Goal: Task Accomplishment & Management: Manage account settings

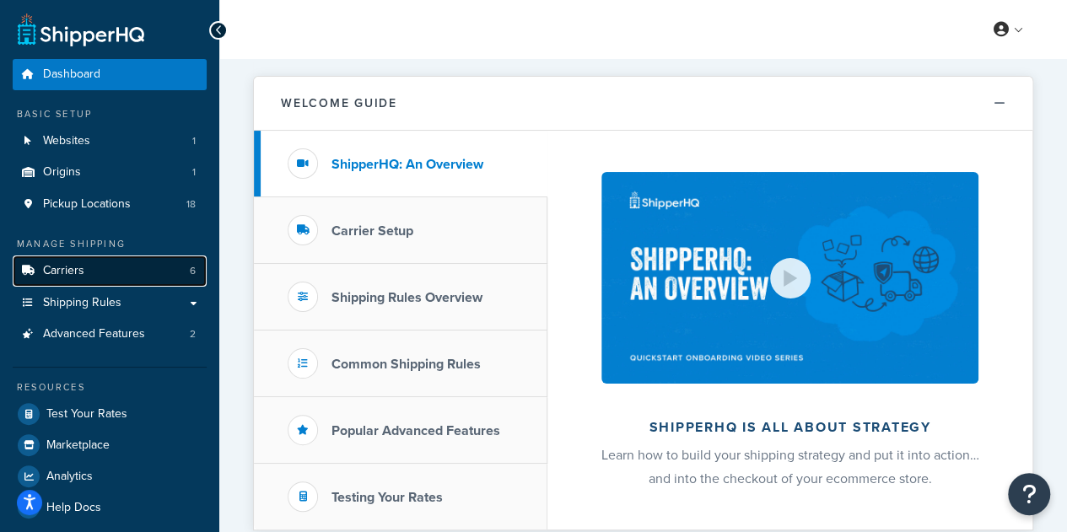
click at [100, 271] on link "Carriers 6" at bounding box center [110, 270] width 194 height 31
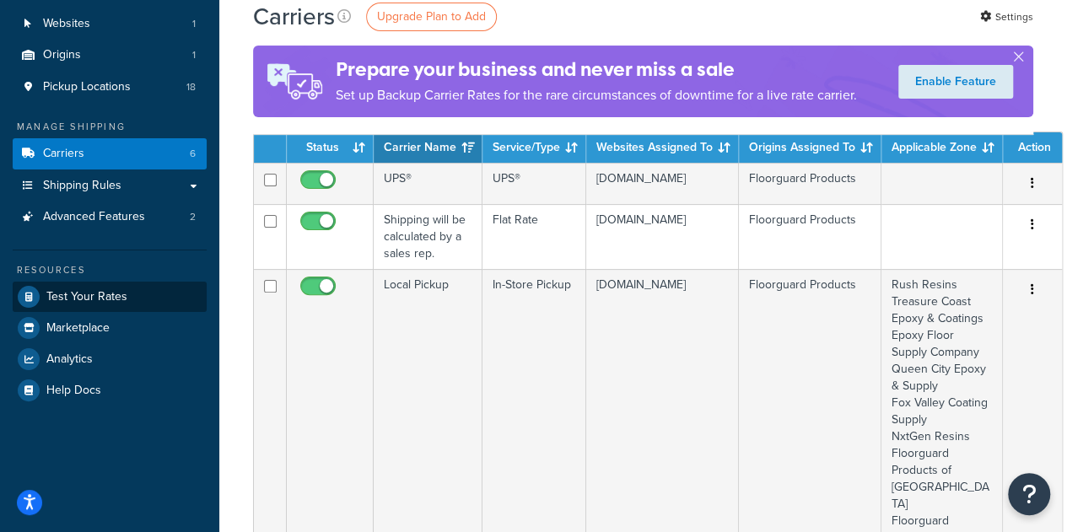
scroll to position [21, 0]
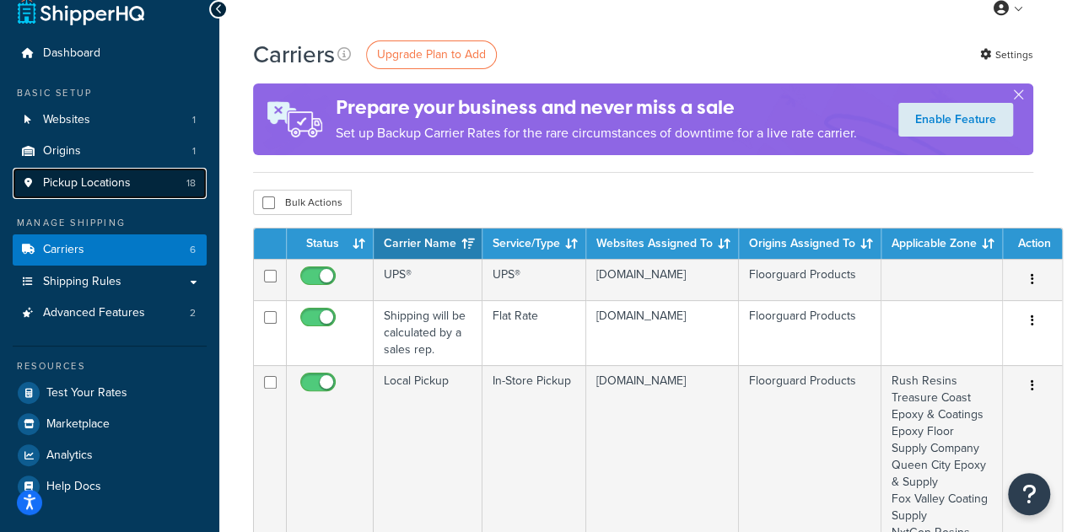
click at [138, 181] on link "Pickup Locations 18" at bounding box center [110, 183] width 194 height 31
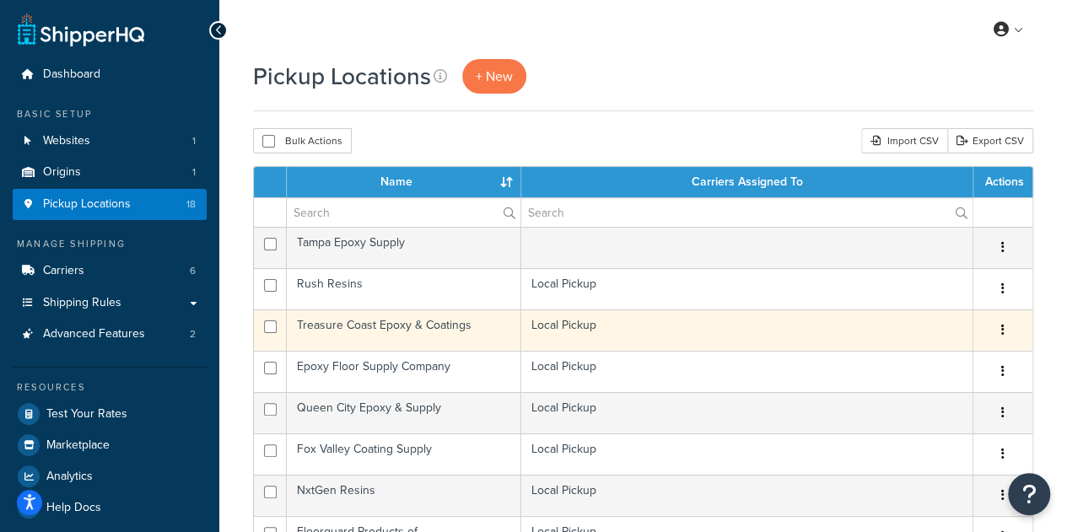
click at [1005, 325] on button "button" at bounding box center [1003, 330] width 24 height 27
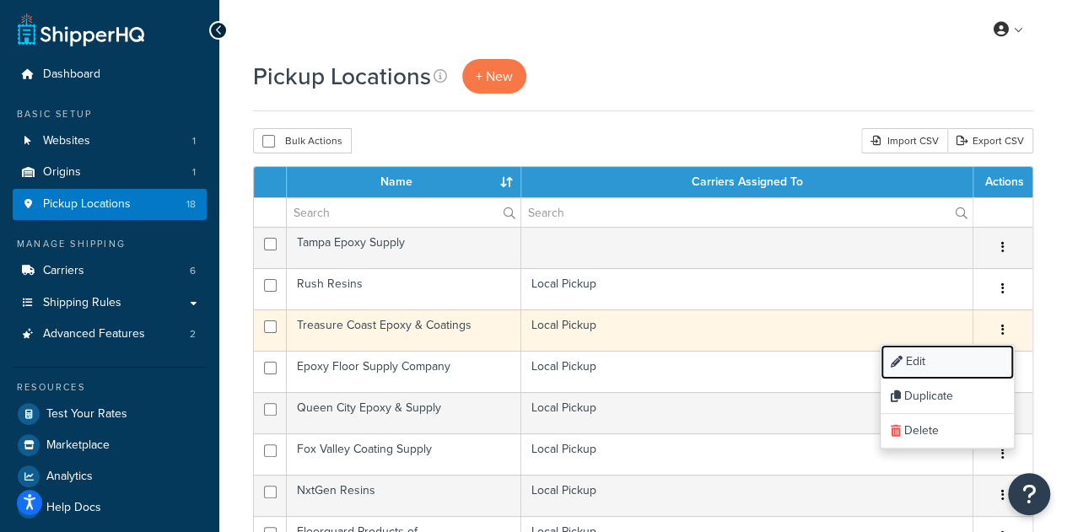
click at [955, 360] on link "Edit" at bounding box center [946, 362] width 133 height 35
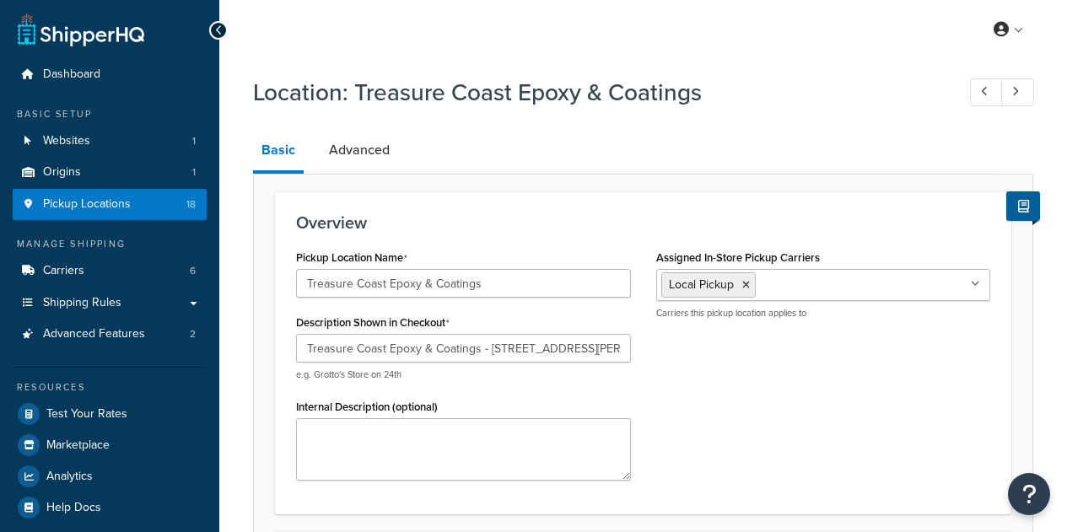
select select "9"
click at [362, 164] on link "Advanced" at bounding box center [359, 150] width 78 height 40
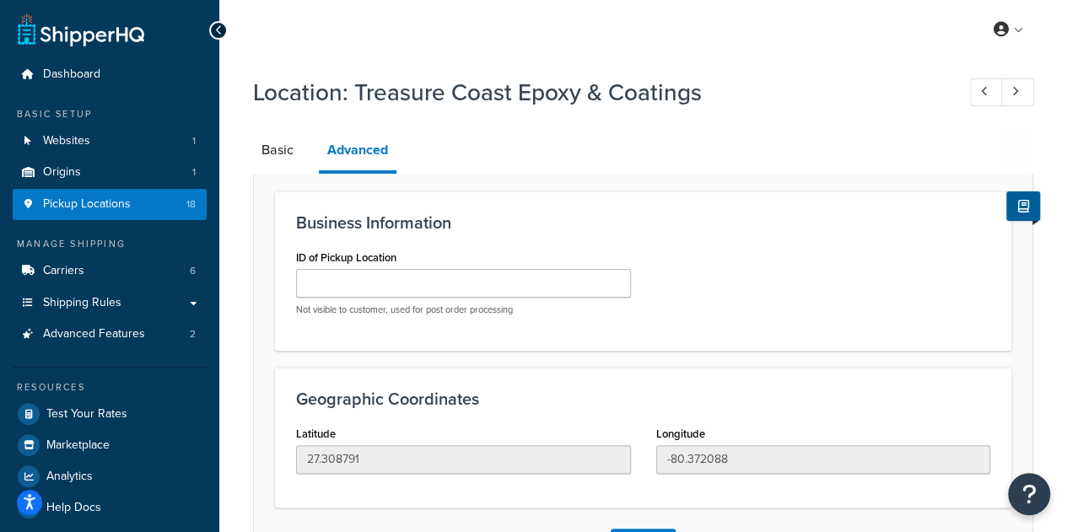
click at [307, 156] on li "Basic" at bounding box center [286, 150] width 66 height 40
click at [267, 141] on link "Basic" at bounding box center [277, 150] width 49 height 40
select select "9"
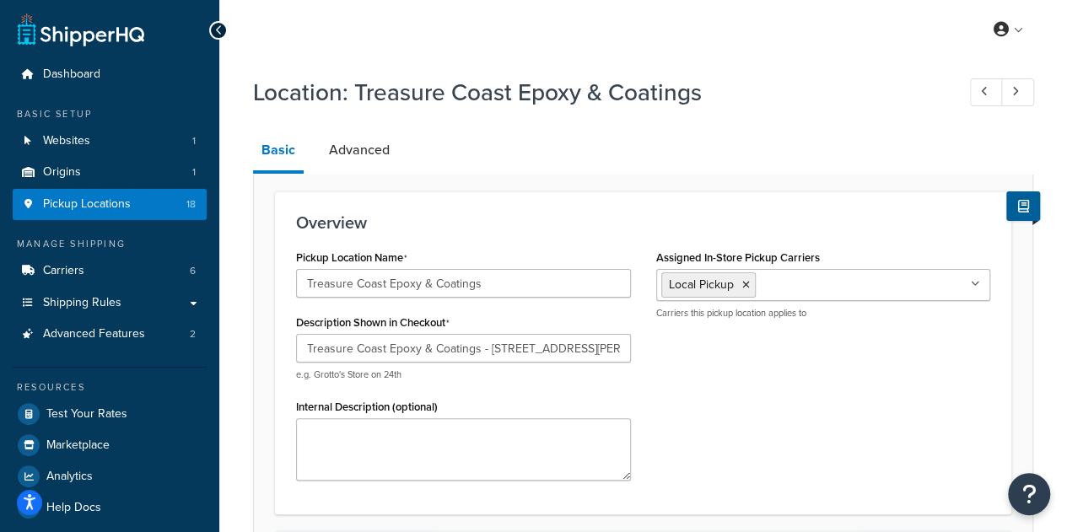
click at [219, 32] on icon at bounding box center [219, 30] width 8 height 12
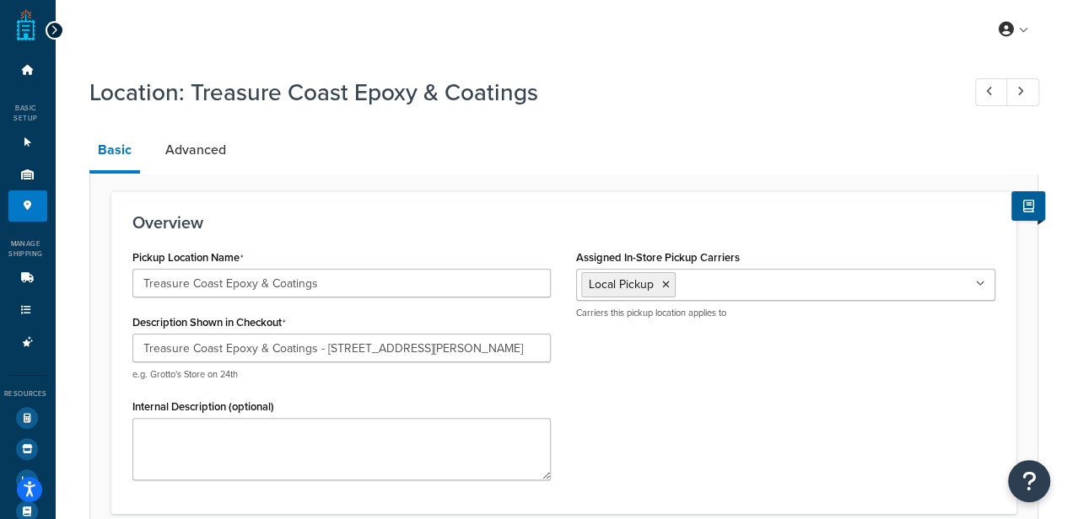
click at [59, 33] on div at bounding box center [55, 30] width 19 height 19
click at [52, 25] on icon at bounding box center [55, 30] width 8 height 12
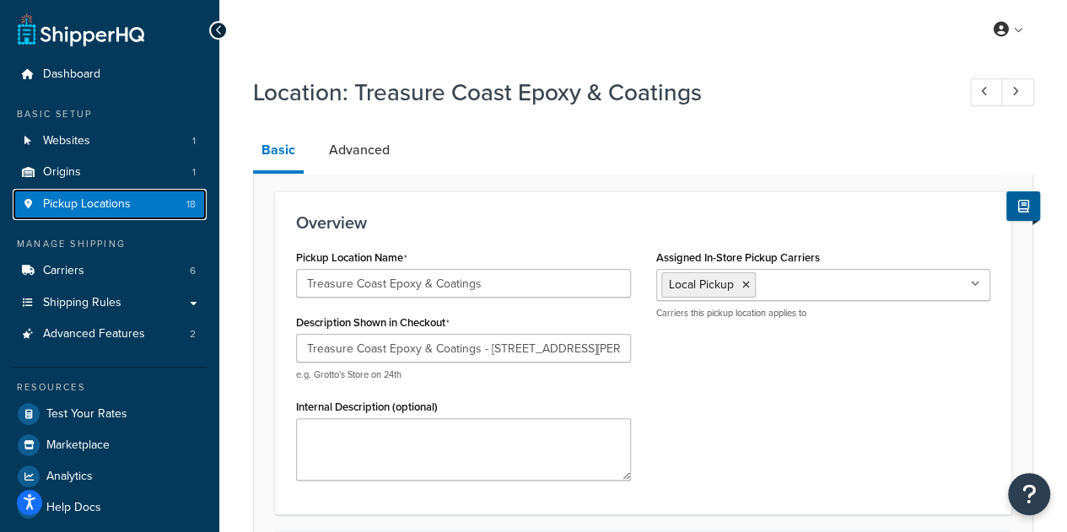
click at [106, 214] on link "Pickup Locations 18" at bounding box center [110, 204] width 194 height 31
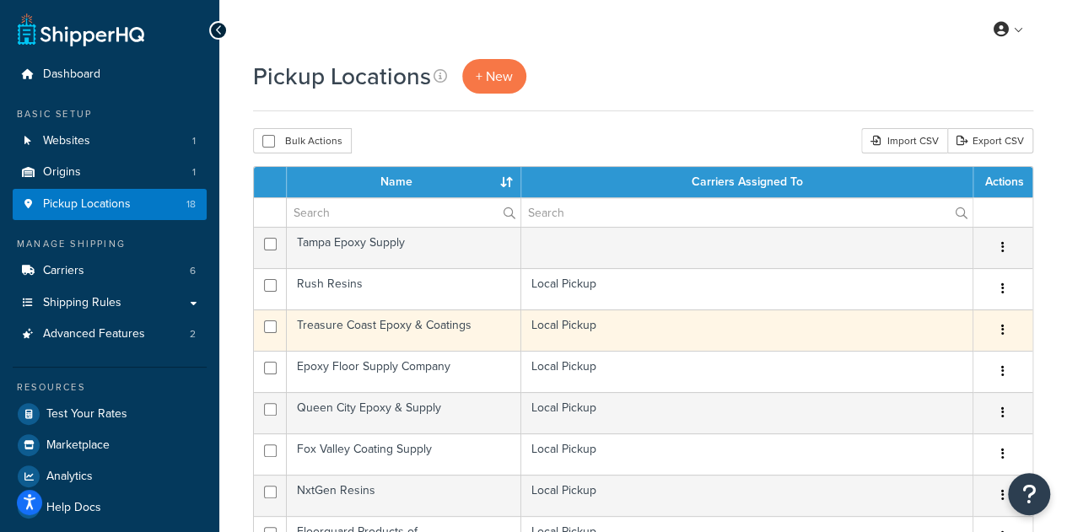
click at [1007, 331] on button "button" at bounding box center [1003, 330] width 24 height 27
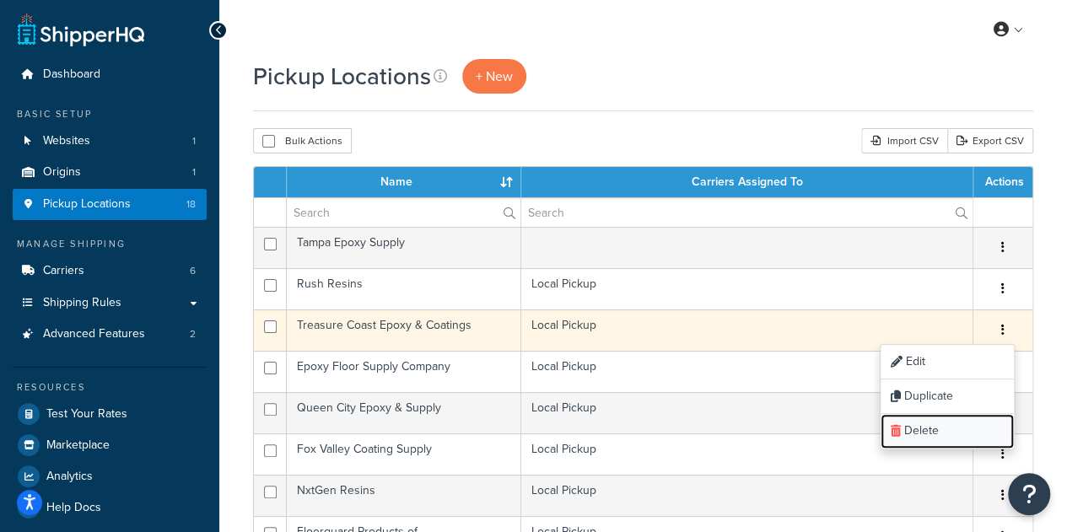
click at [939, 422] on link "Delete" at bounding box center [946, 431] width 133 height 35
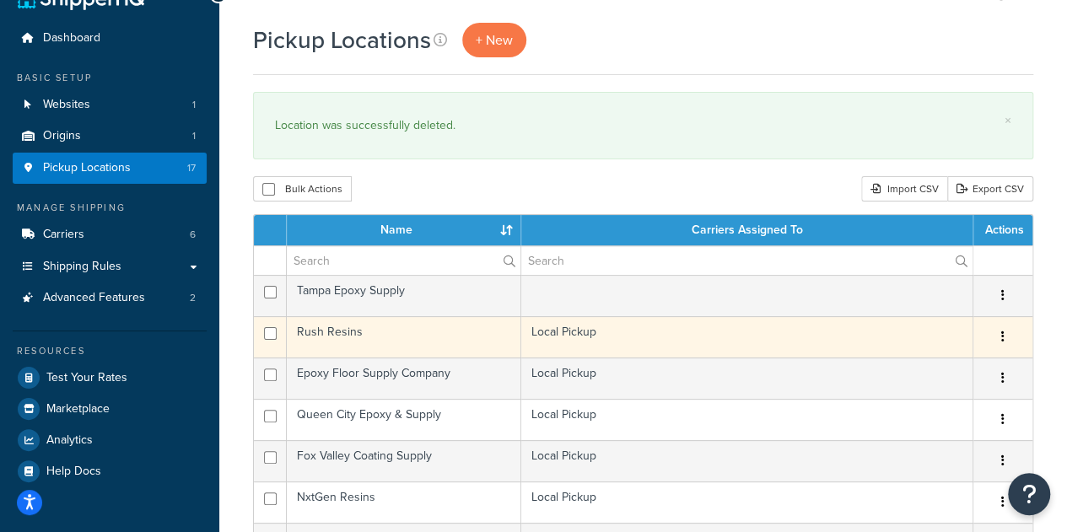
scroll to position [37, 0]
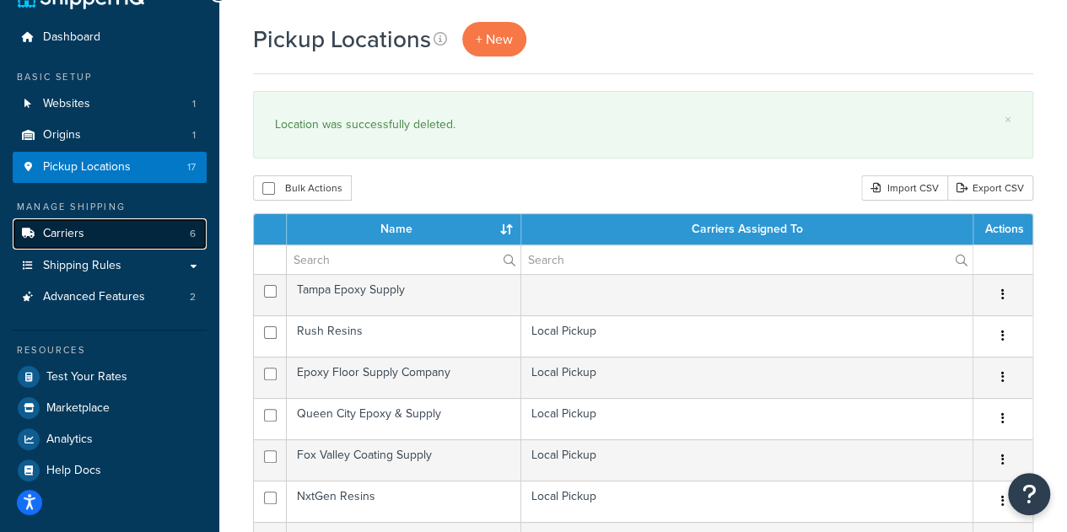
click at [135, 231] on link "Carriers 6" at bounding box center [110, 233] width 194 height 31
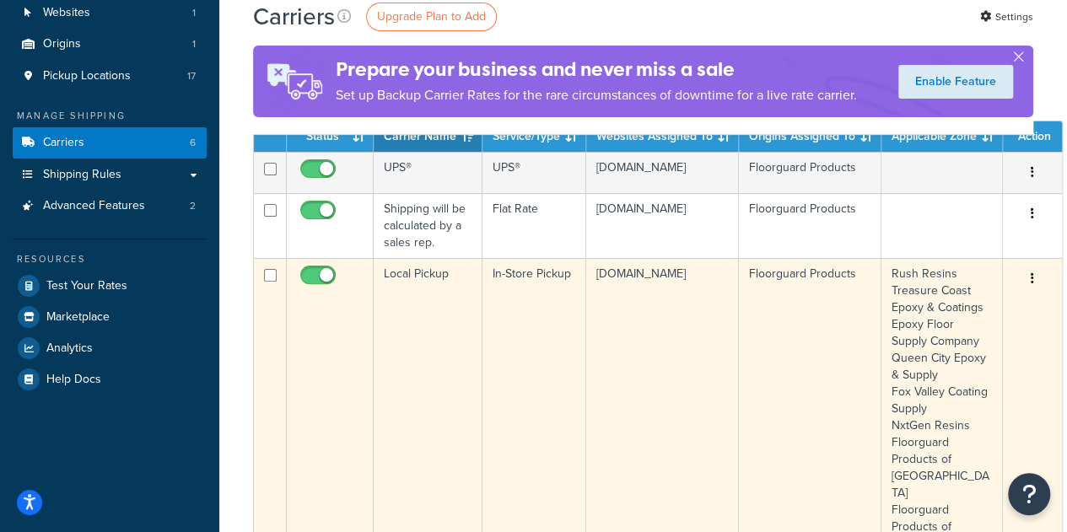
scroll to position [110, 0]
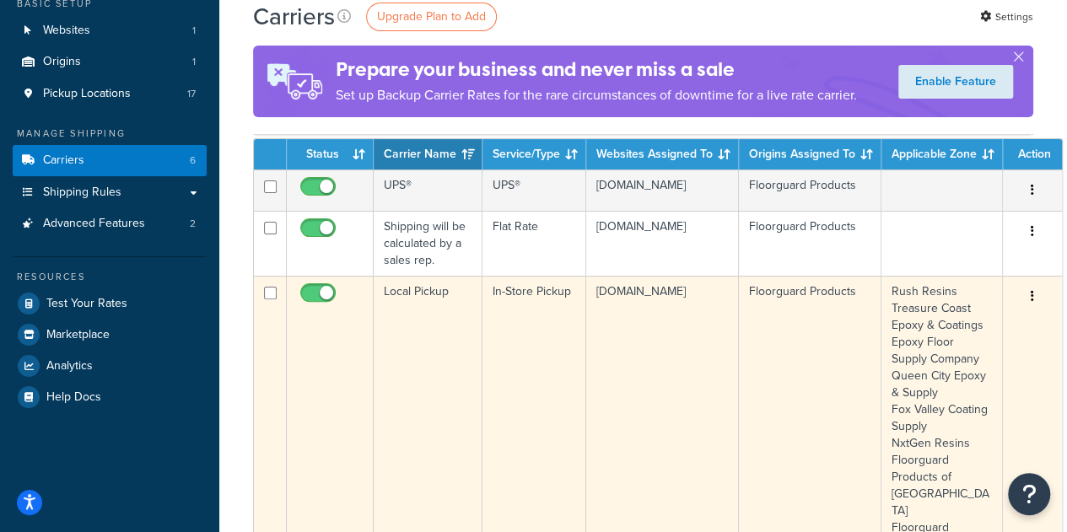
click at [543, 422] on td "In-Store Pickup" at bounding box center [534, 485] width 104 height 419
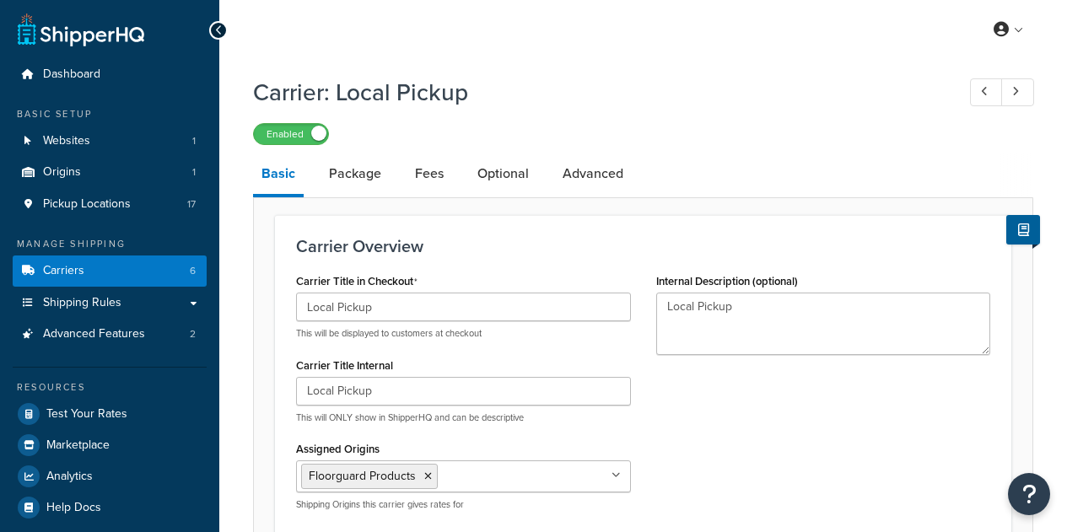
select select "pickup"
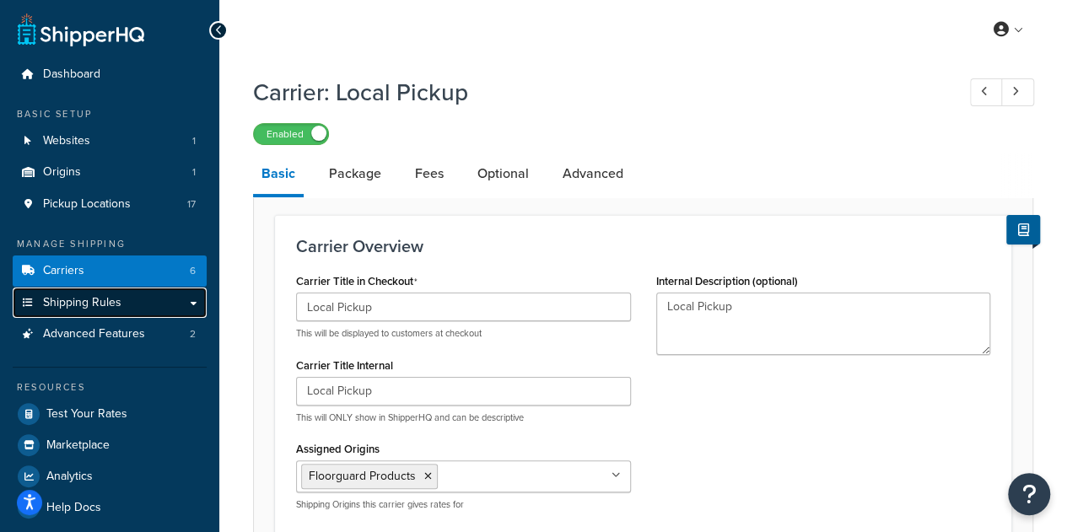
click at [194, 299] on link "Shipping Rules" at bounding box center [110, 303] width 194 height 31
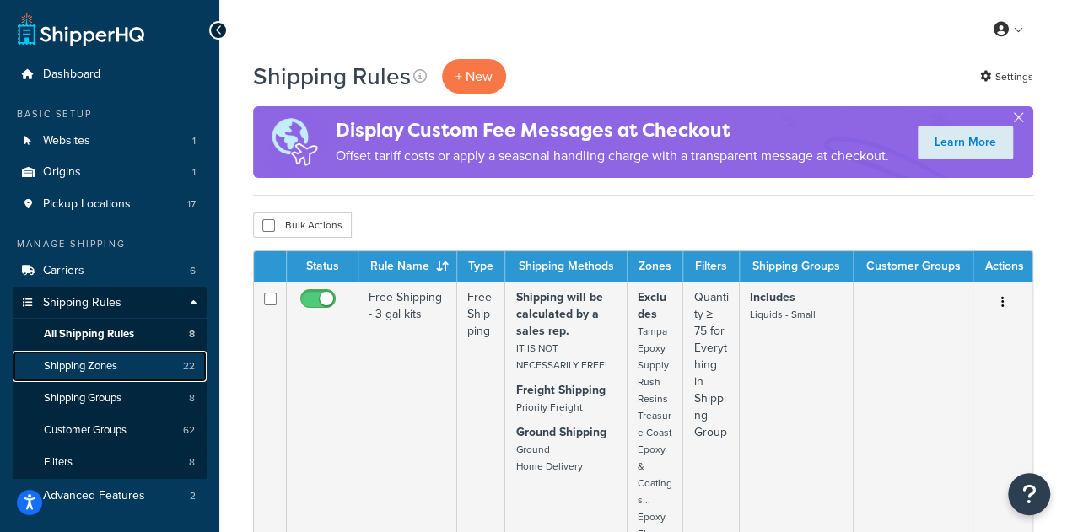
click at [132, 363] on link "Shipping Zones 22" at bounding box center [110, 366] width 194 height 31
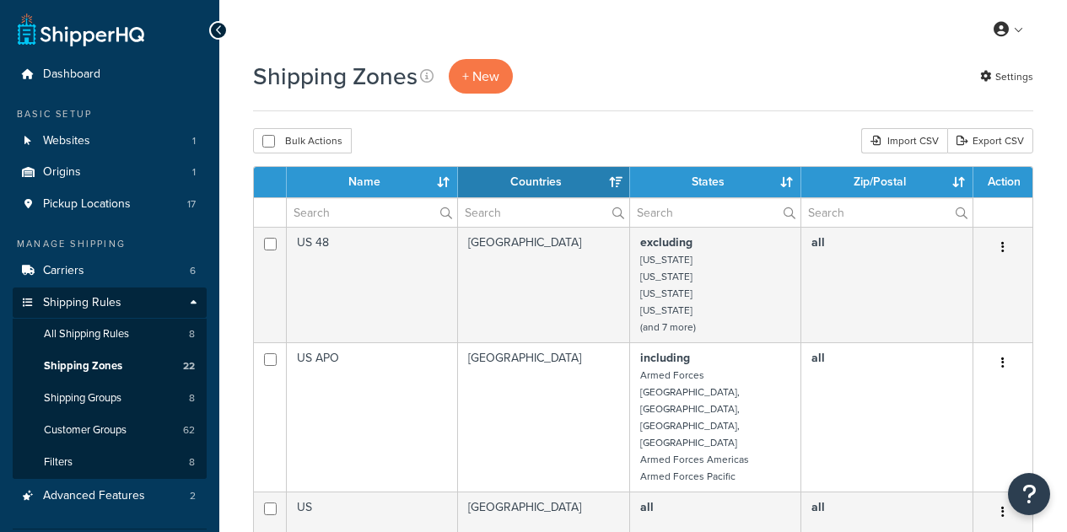
select select "15"
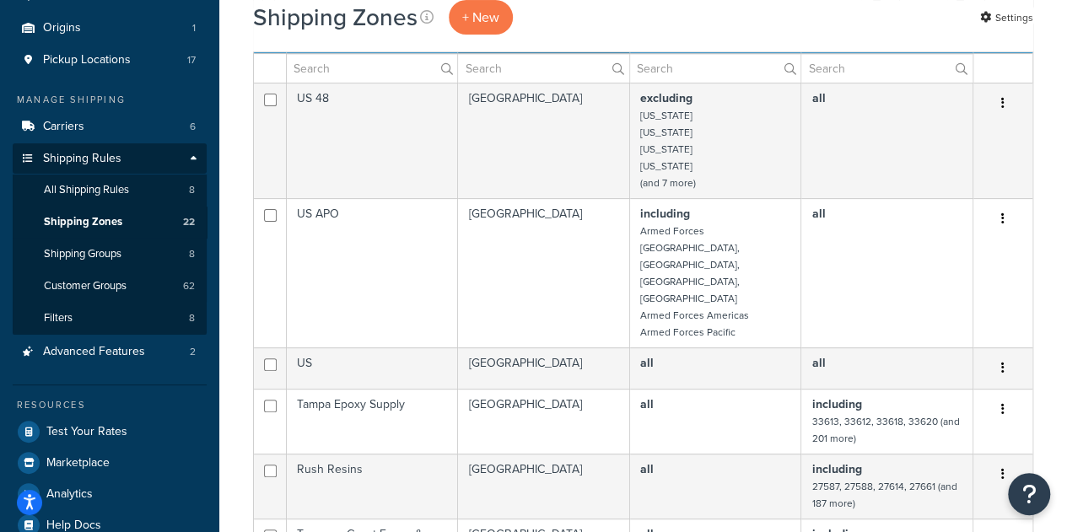
scroll to position [248, 0]
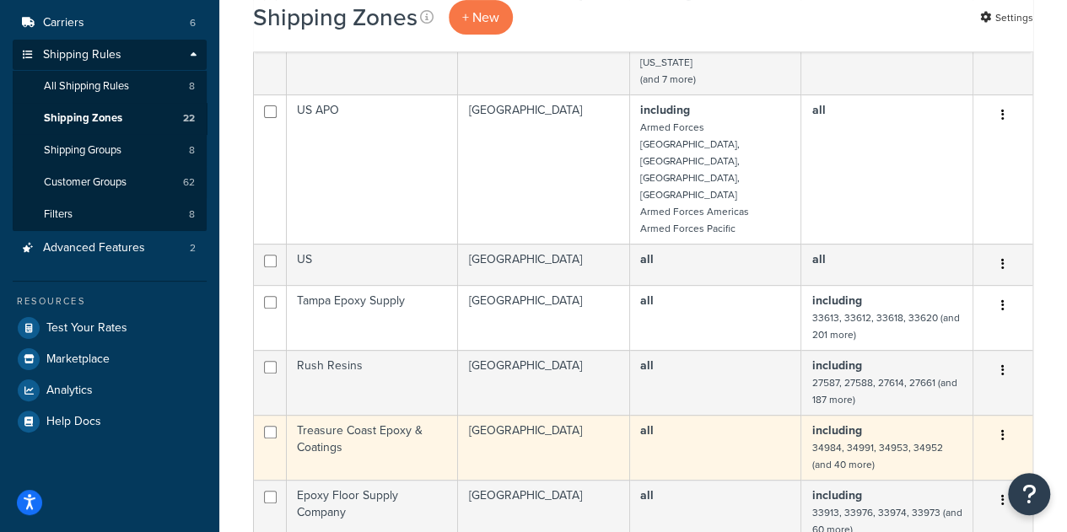
click at [1006, 422] on button "button" at bounding box center [1003, 435] width 24 height 27
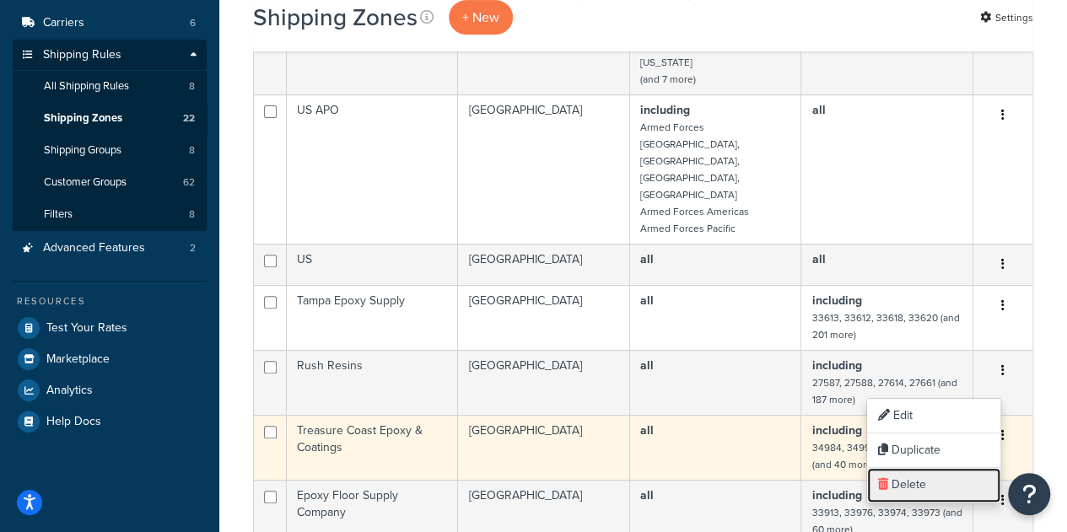
click at [936, 481] on link "Delete" at bounding box center [933, 485] width 133 height 35
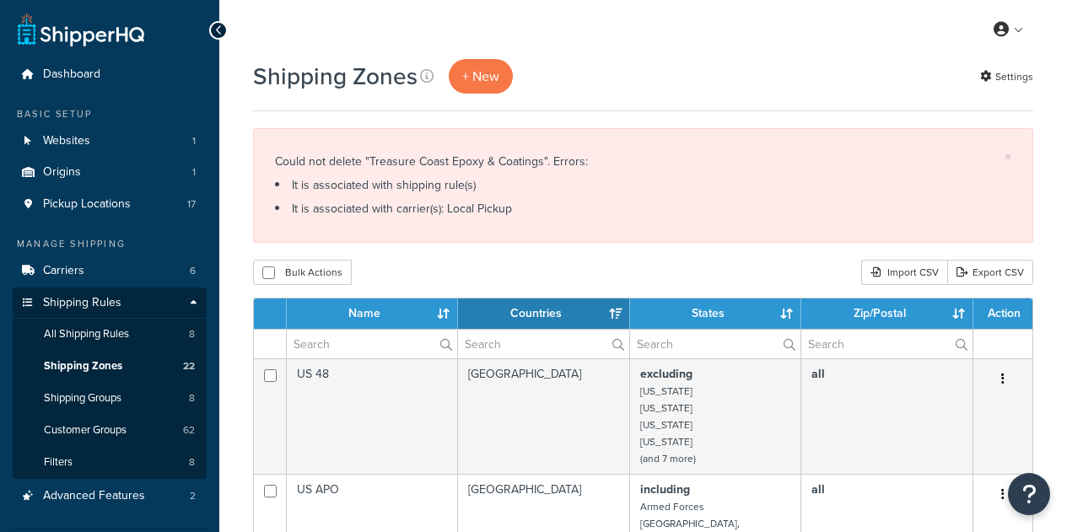
select select "15"
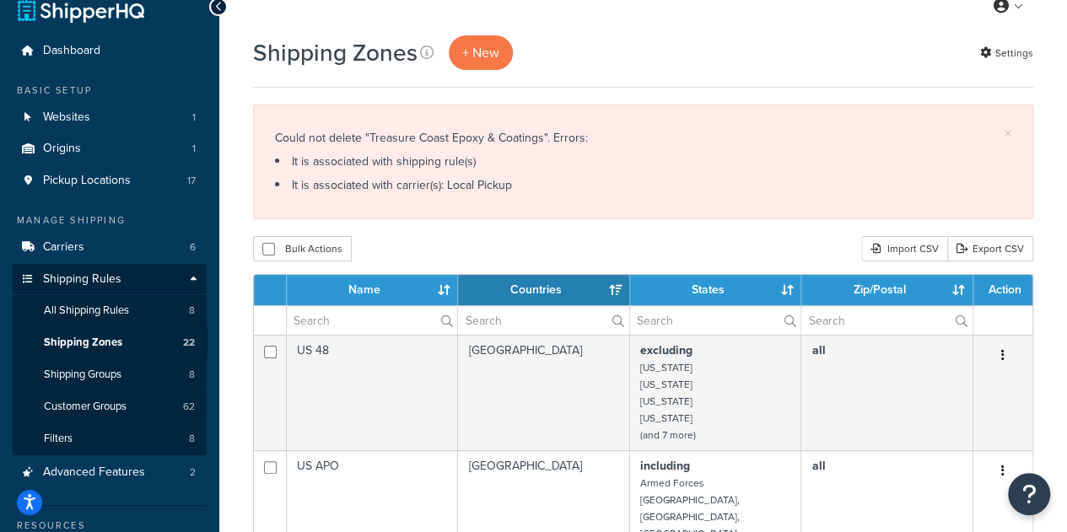
scroll to position [26, 0]
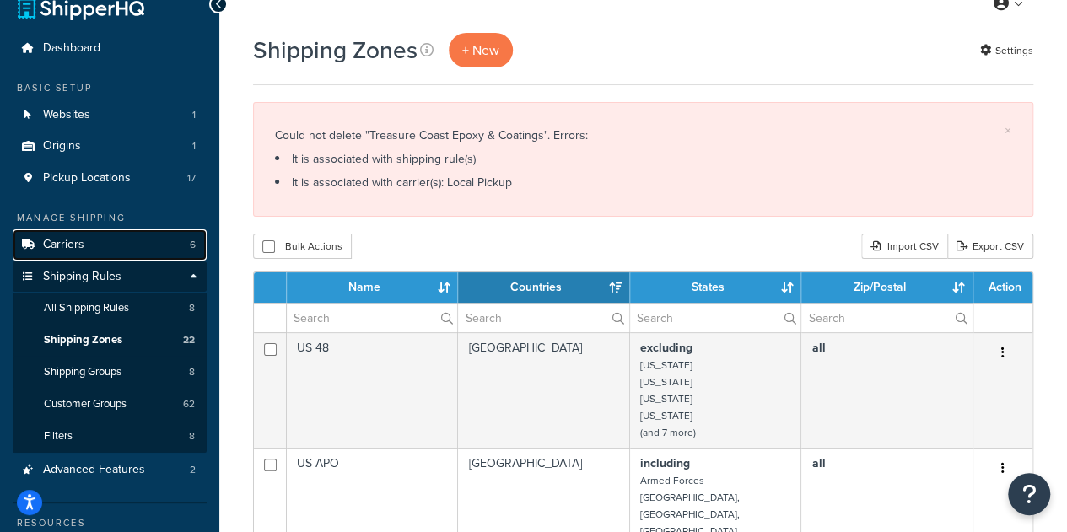
click at [126, 245] on link "Carriers 6" at bounding box center [110, 244] width 194 height 31
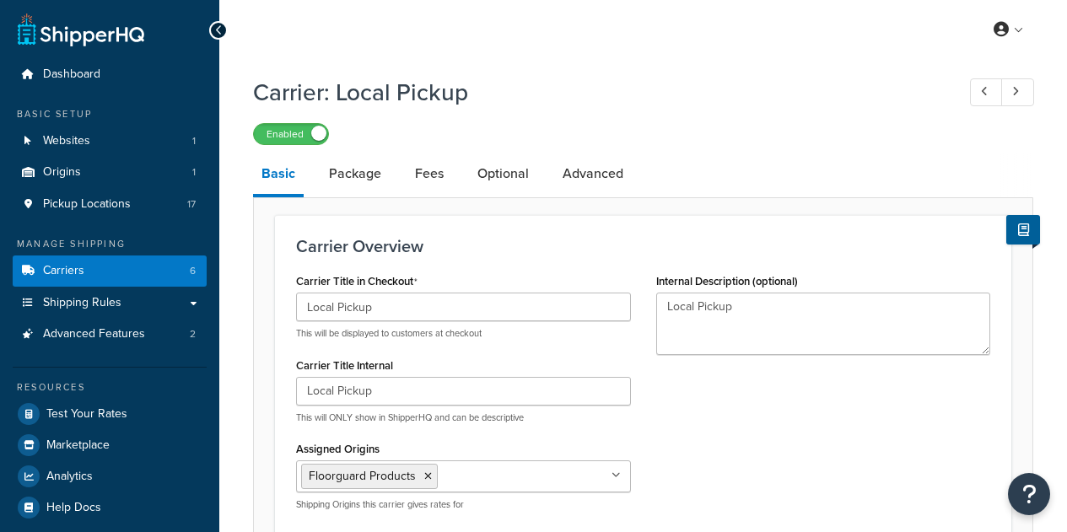
select select "pickup"
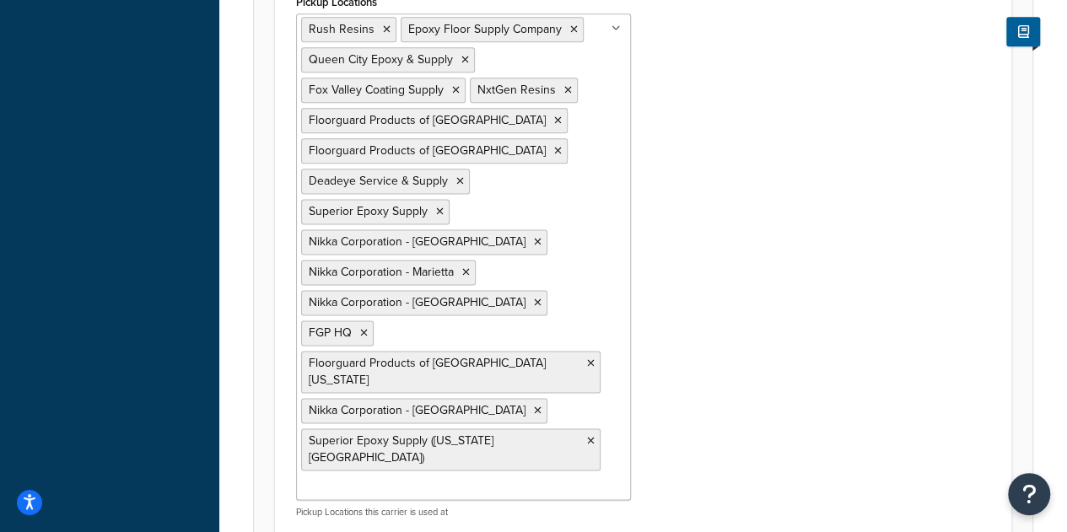
scroll to position [1017, 0]
click at [570, 394] on ul "Rush Resins Epoxy Floor Supply Company Queen City Epoxy & Supply Fox Valley Coa…" at bounding box center [463, 255] width 335 height 487
click at [774, 336] on div "Pickup Locations Rush Resins Epoxy Floor Supply Company Queen City Epoxy & Supp…" at bounding box center [642, 410] width 719 height 844
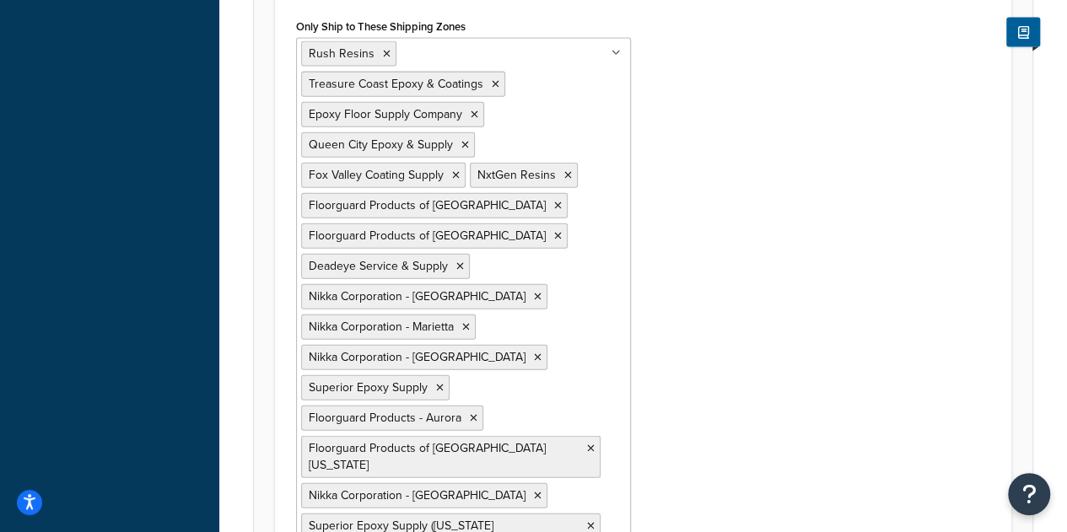
scroll to position [1936, 0]
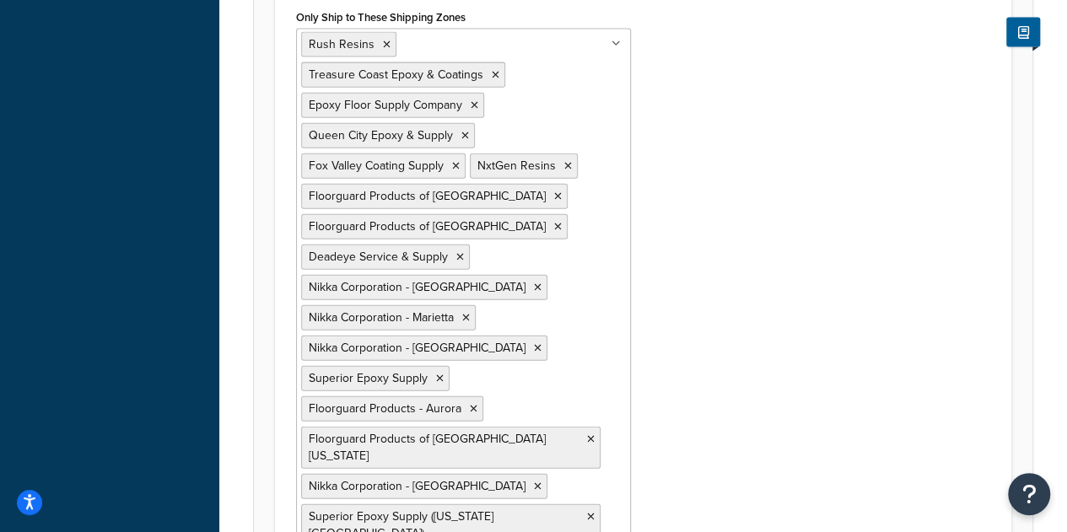
click at [491, 425] on ul "Rush Resins Treasure Coast Epoxy & Coatings Epoxy Floor Supply Company Queen Ci…" at bounding box center [463, 302] width 335 height 547
type input "t"
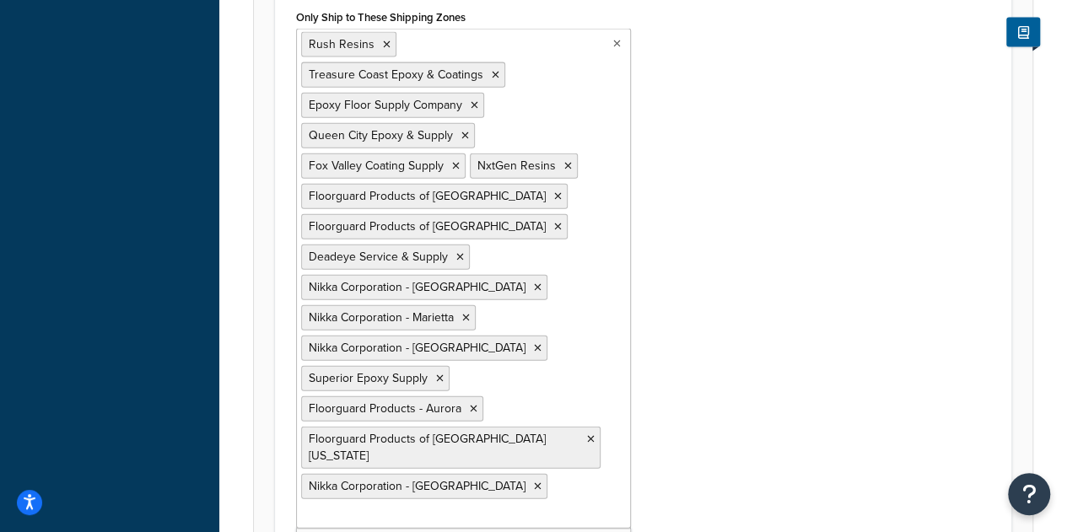
click at [745, 312] on div "Only Ship to These Shipping Zones Rush Resins Treasure Coast Epoxy & Coatings E…" at bounding box center [642, 289] width 719 height 568
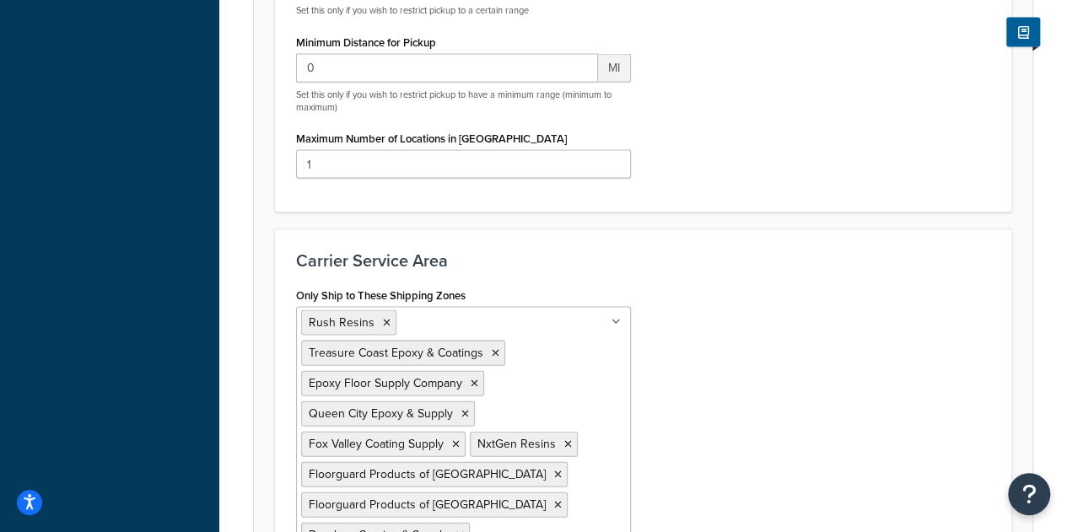
scroll to position [1644, 0]
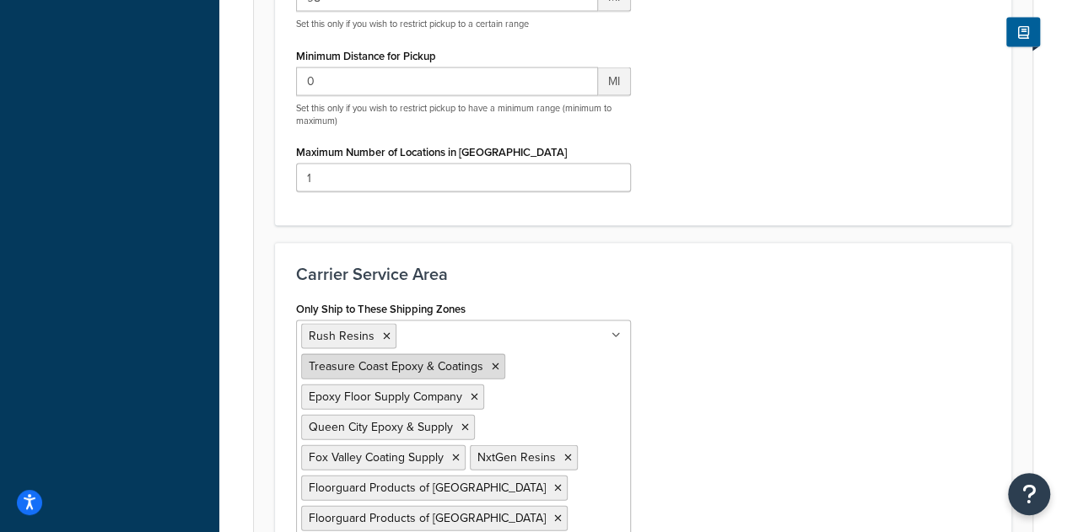
click at [499, 362] on icon at bounding box center [496, 367] width 8 height 10
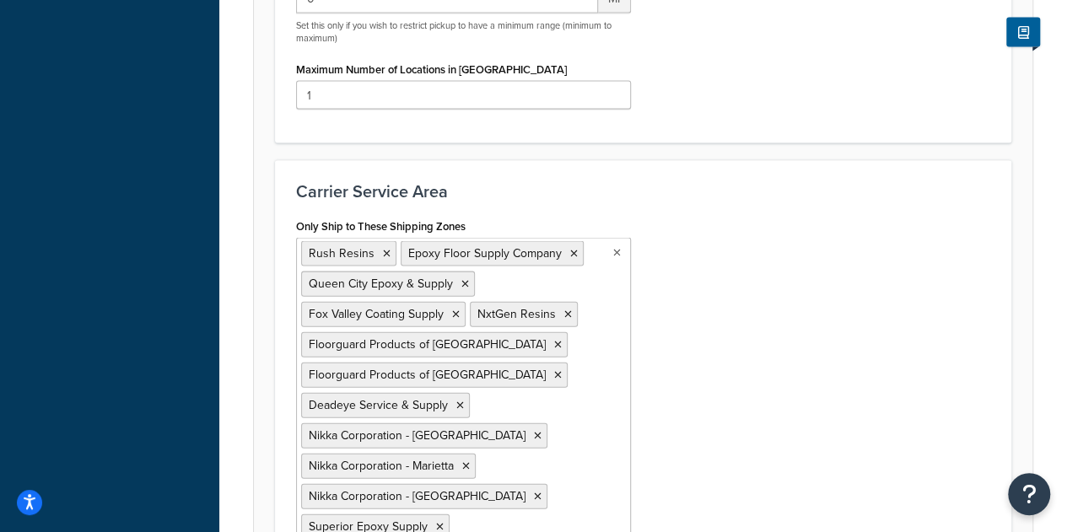
scroll to position [1993, 0]
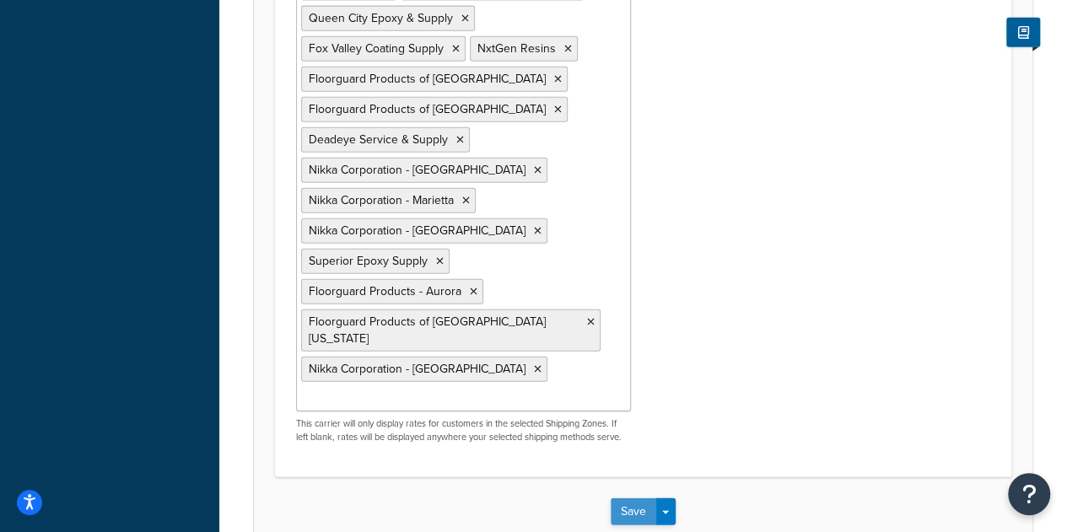
click at [646, 498] on button "Save" at bounding box center [633, 511] width 46 height 27
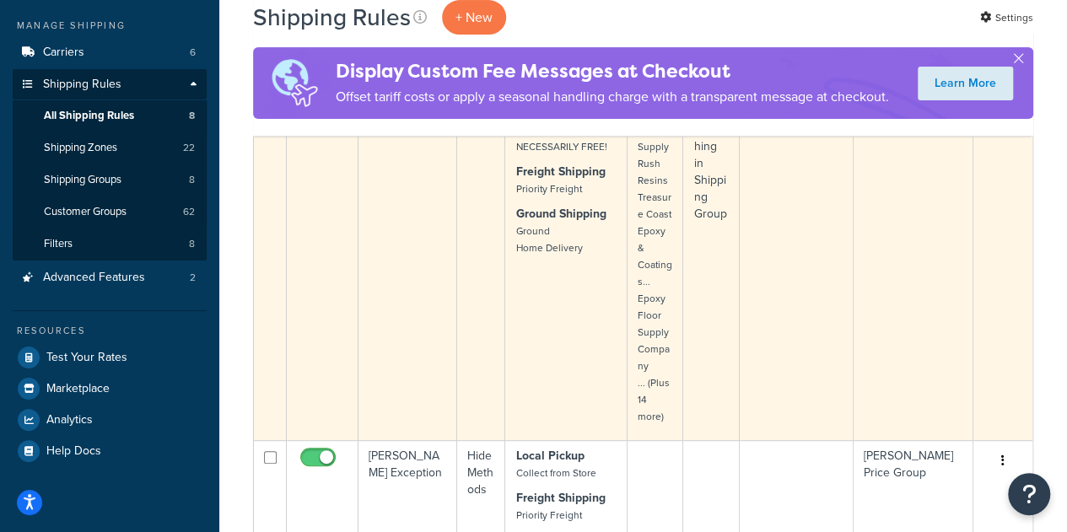
scroll to position [219, 0]
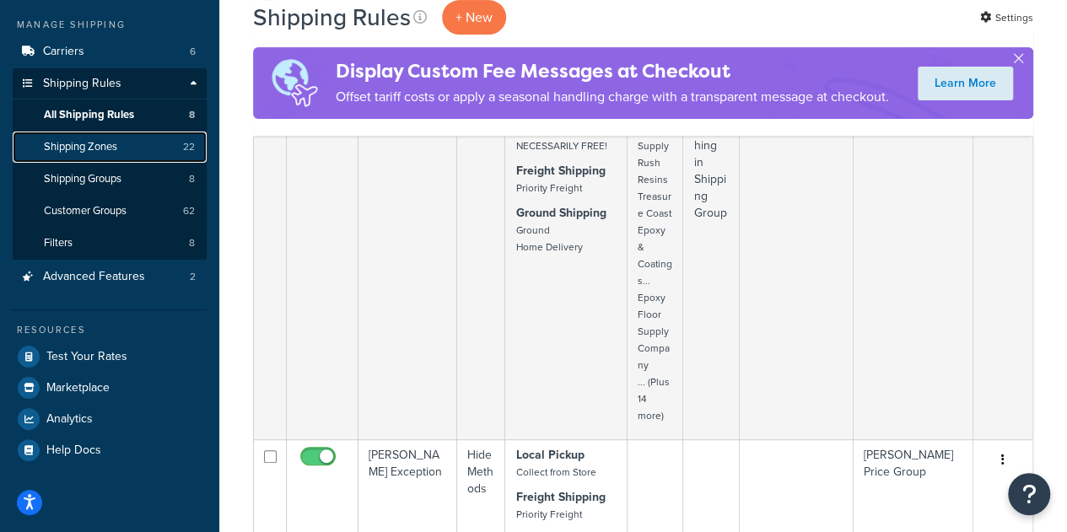
click at [126, 153] on link "Shipping Zones 22" at bounding box center [110, 147] width 194 height 31
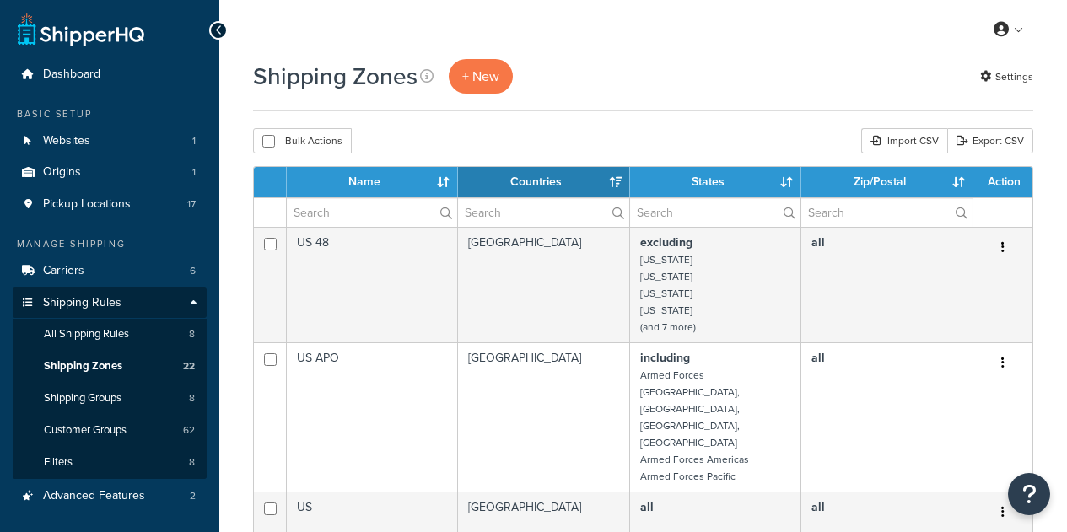
select select "15"
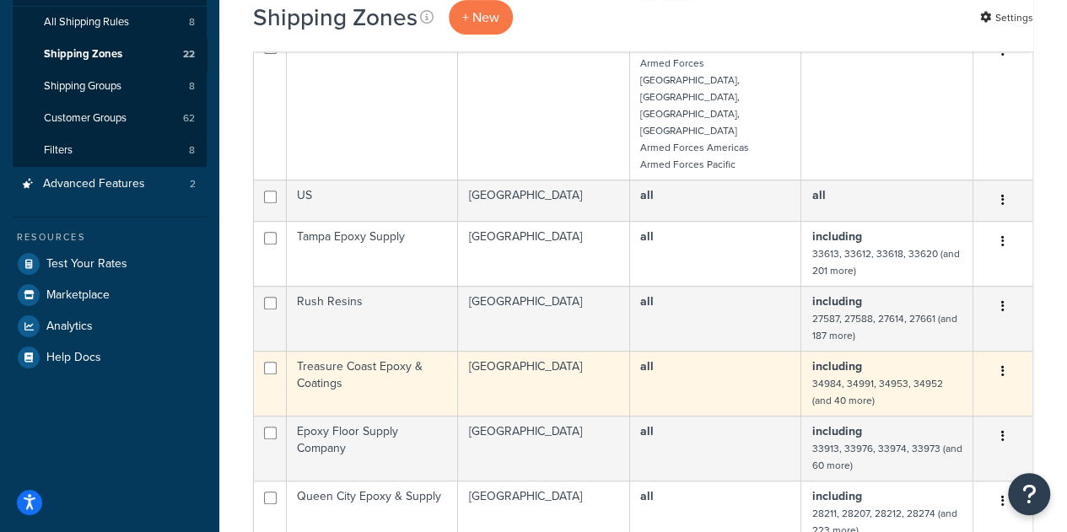
scroll to position [313, 0]
click at [1014, 358] on button "button" at bounding box center [1003, 371] width 24 height 27
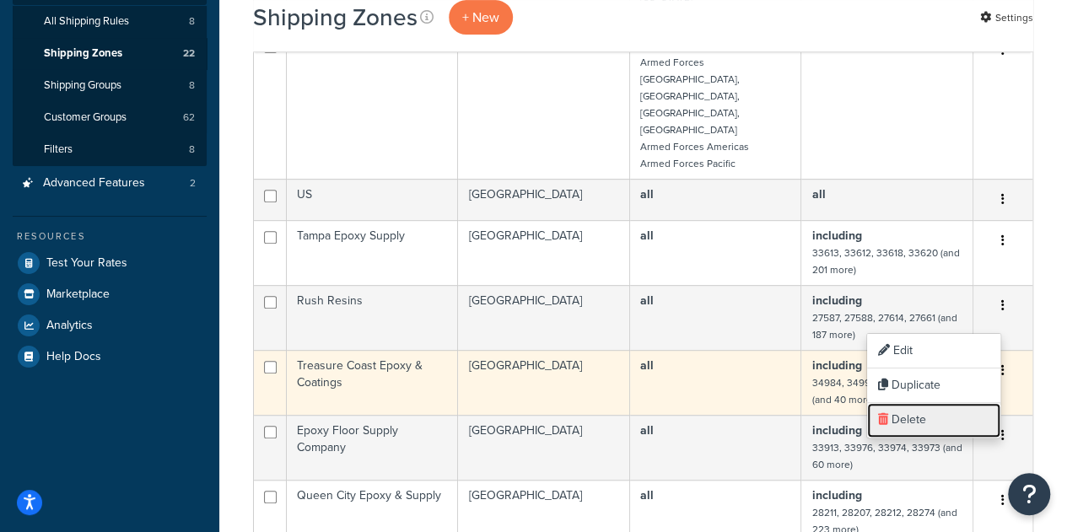
click at [926, 418] on link "Delete" at bounding box center [933, 420] width 133 height 35
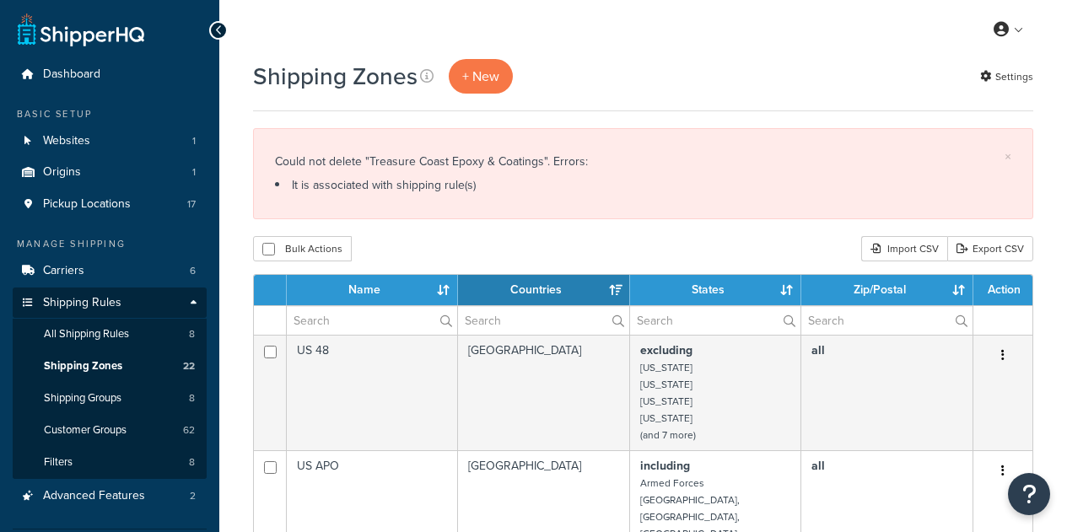
select select "15"
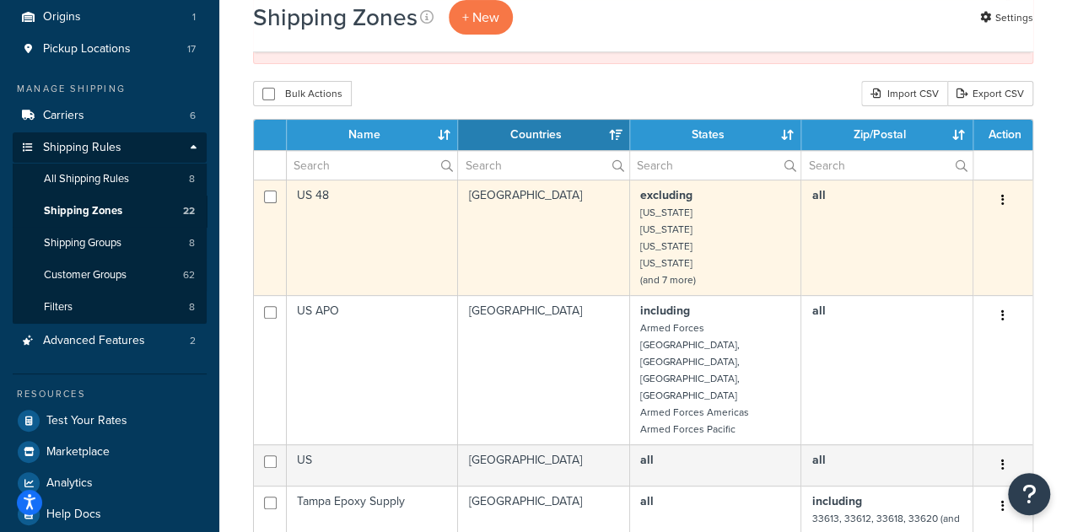
scroll to position [167, 0]
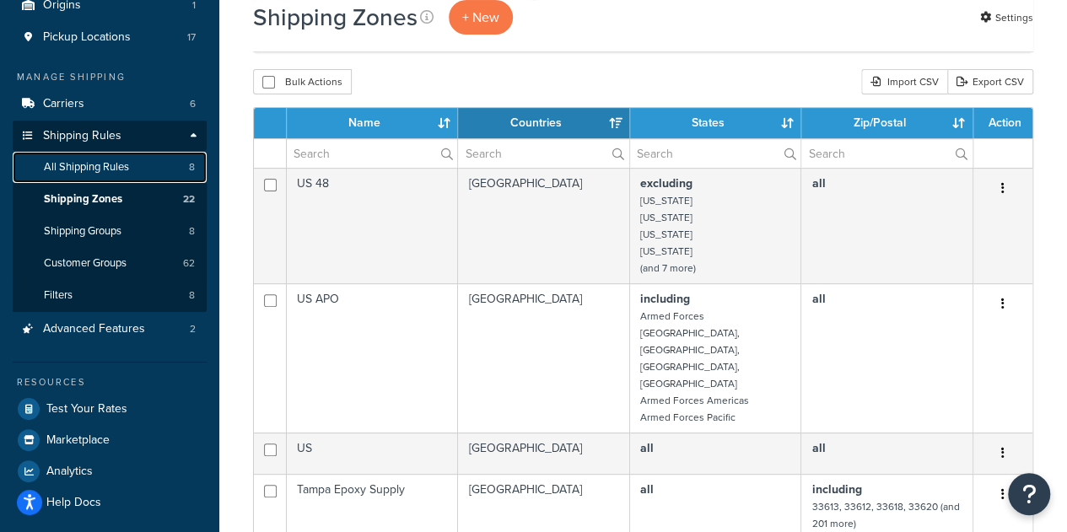
click at [116, 175] on span "All Shipping Rules" at bounding box center [86, 167] width 85 height 14
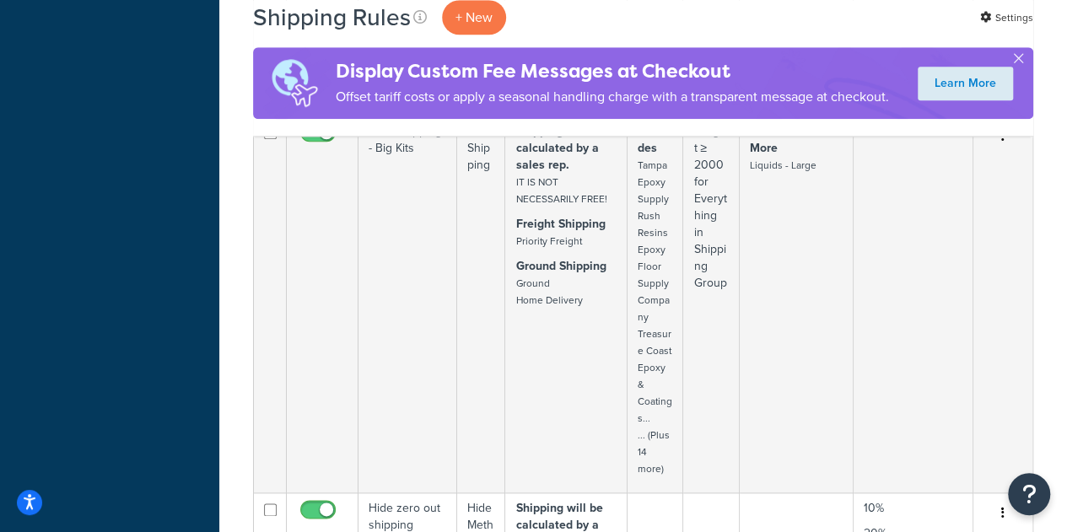
scroll to position [713, 0]
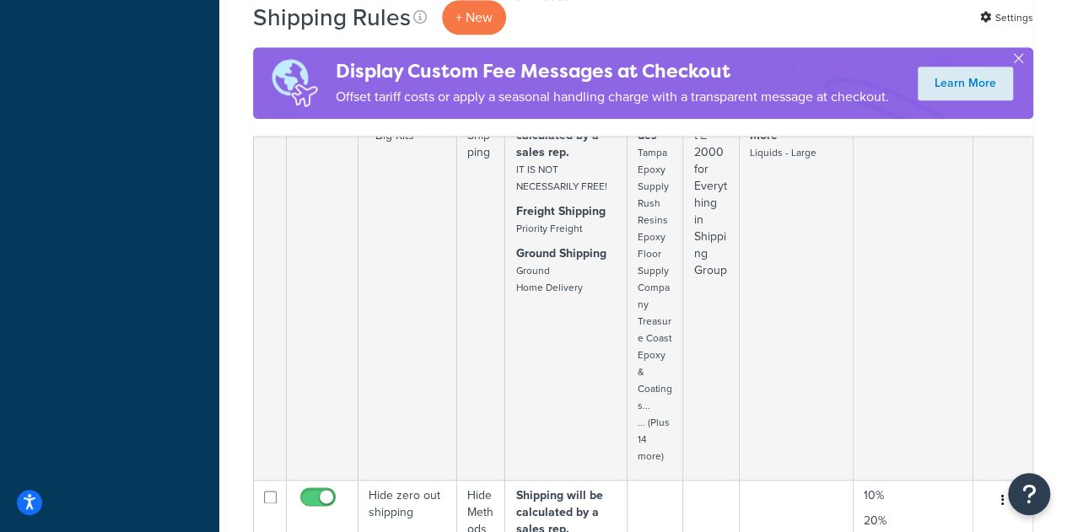
click at [874, 313] on td at bounding box center [913, 291] width 120 height 377
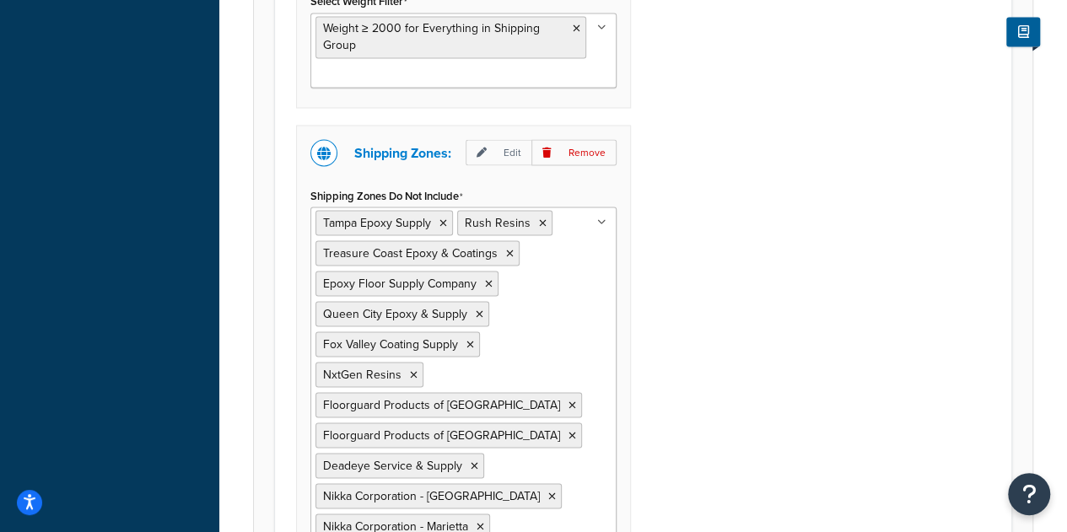
scroll to position [1475, 0]
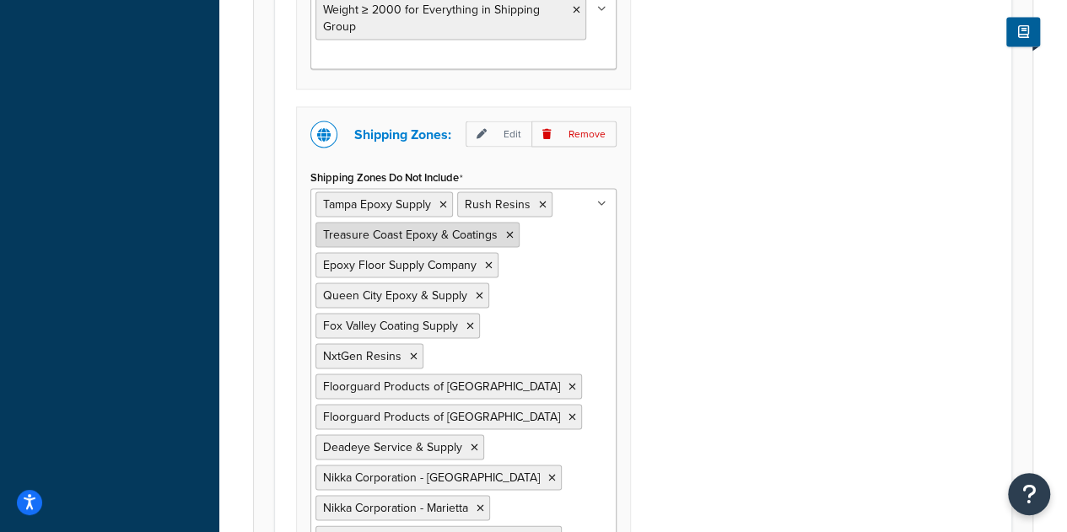
click at [506, 229] on icon at bounding box center [510, 234] width 8 height 10
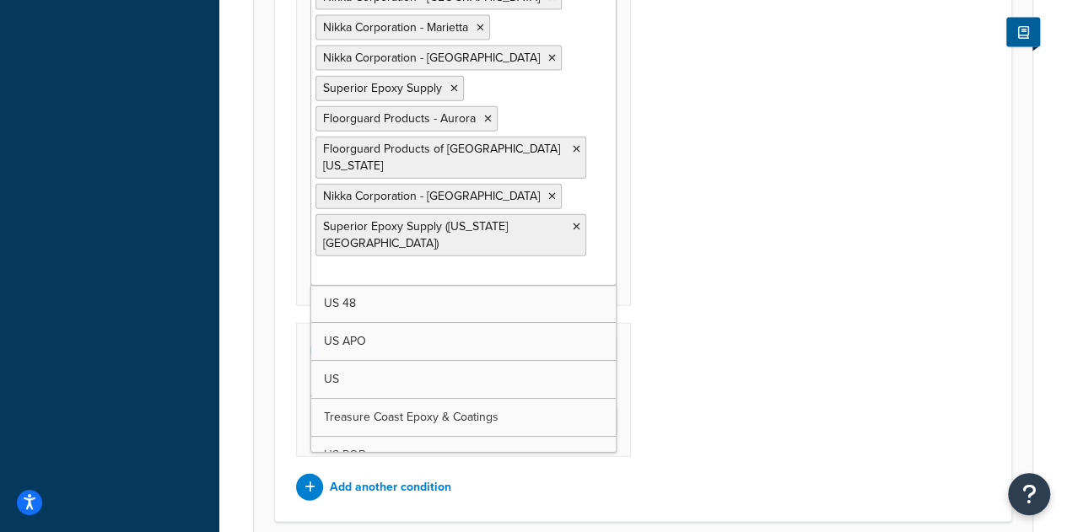
scroll to position [2015, 0]
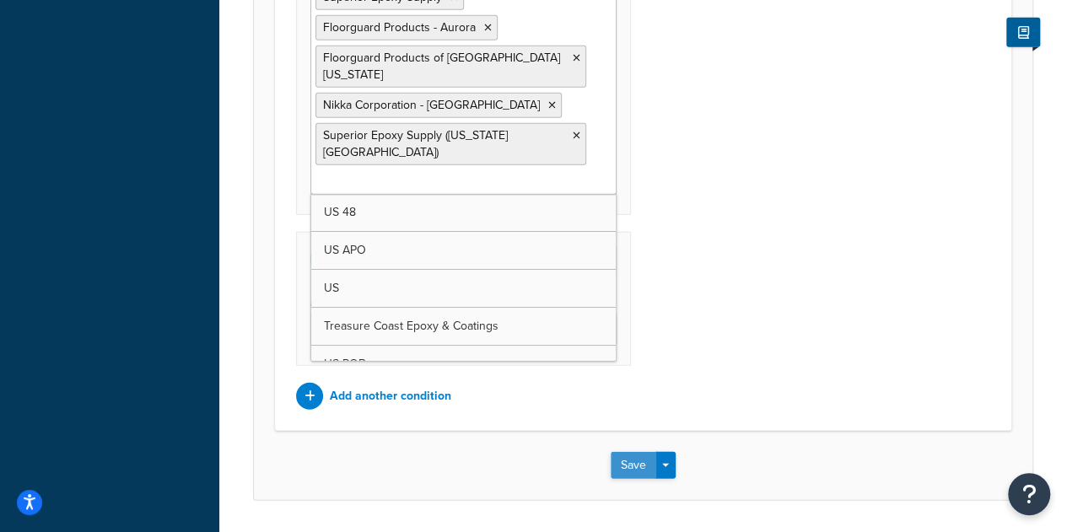
click at [617, 452] on button "Save" at bounding box center [633, 465] width 46 height 27
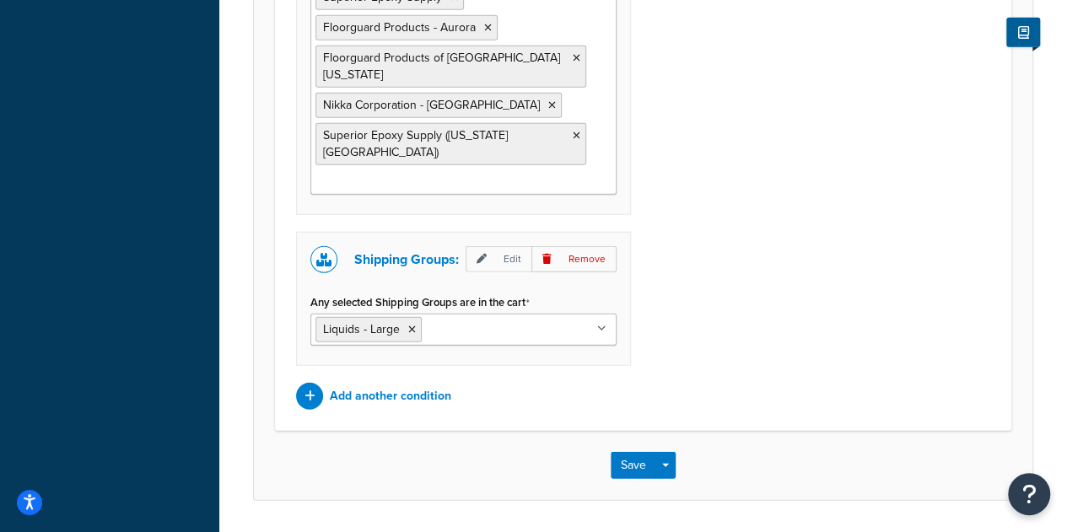
scroll to position [0, 0]
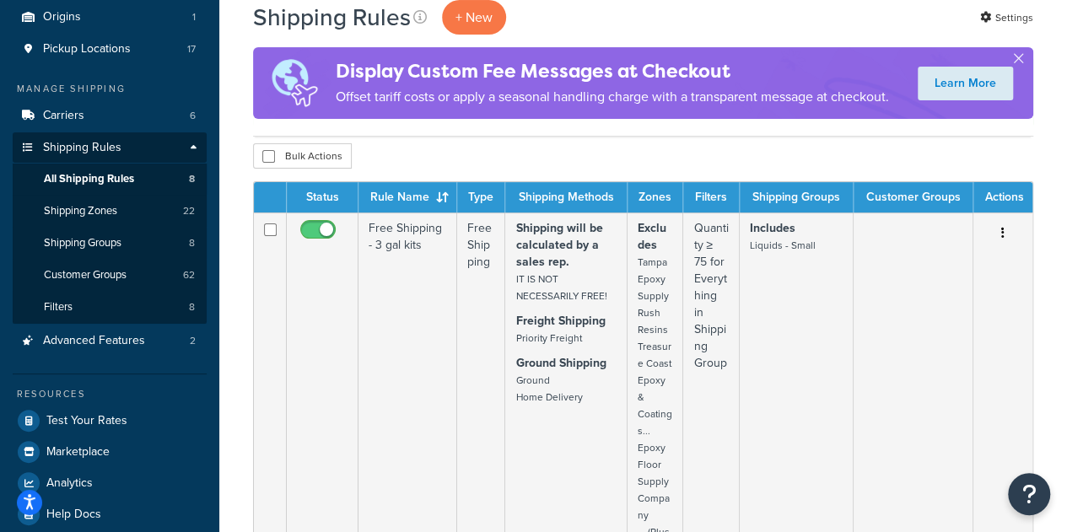
scroll to position [154, 0]
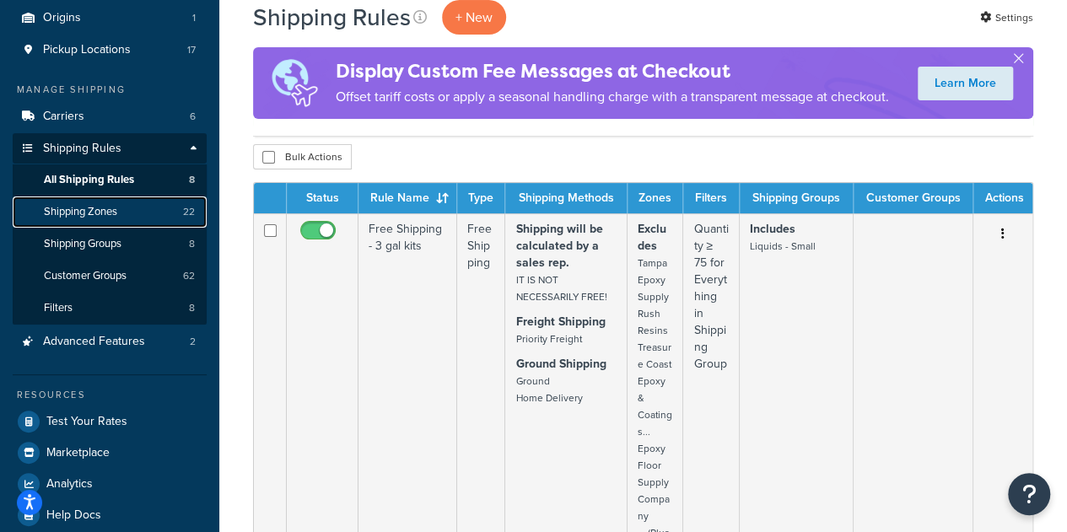
click at [121, 211] on link "Shipping Zones 22" at bounding box center [110, 211] width 194 height 31
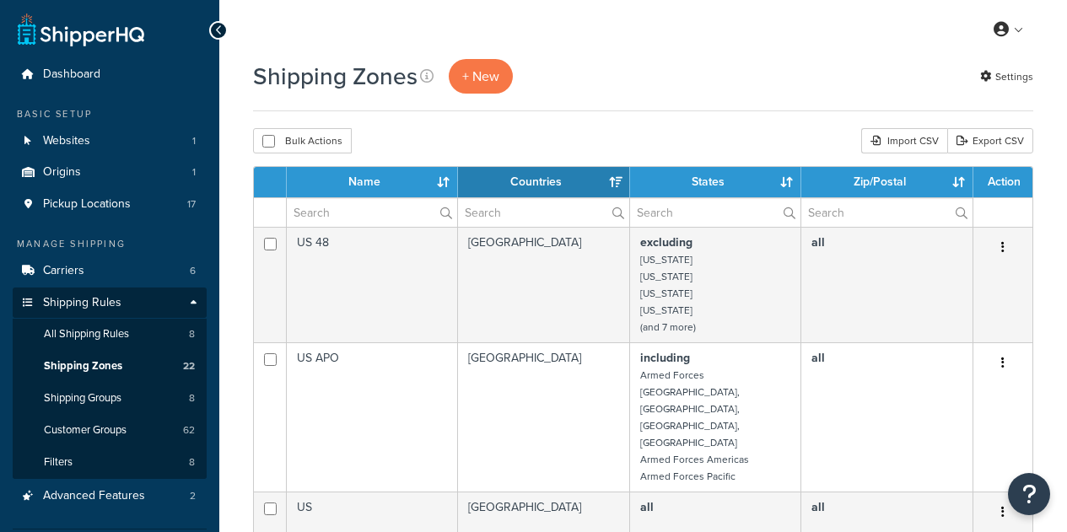
select select "15"
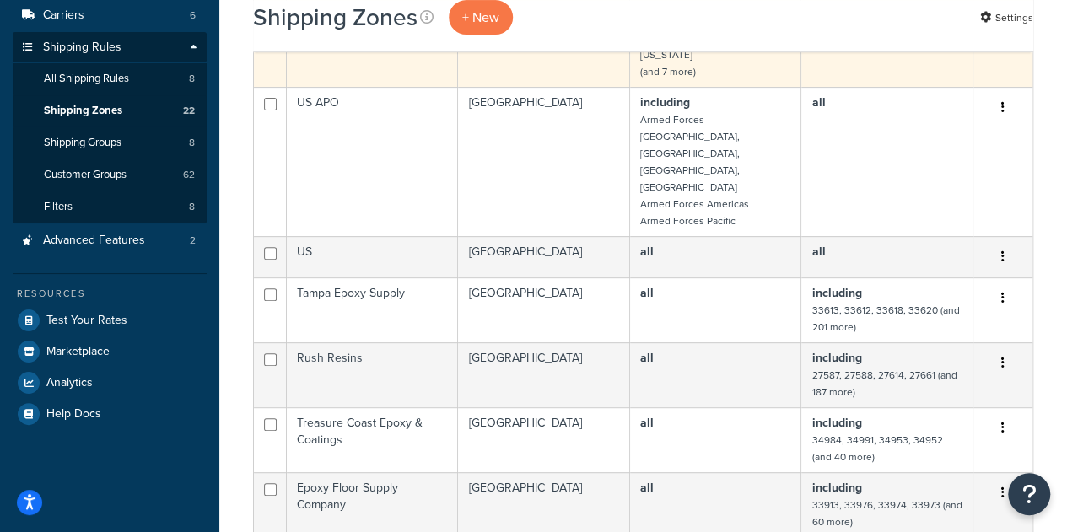
scroll to position [256, 0]
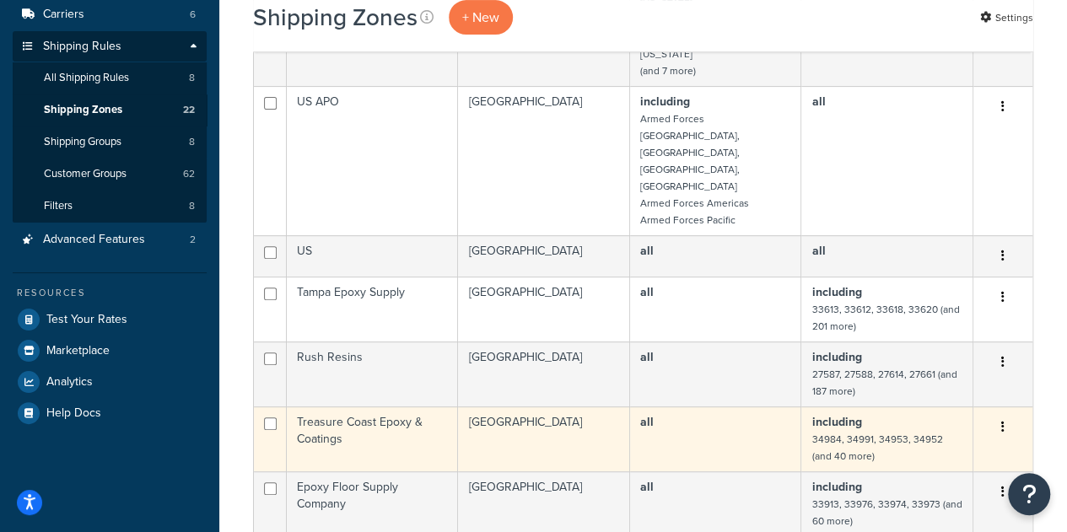
click at [1004, 414] on button "button" at bounding box center [1003, 427] width 24 height 27
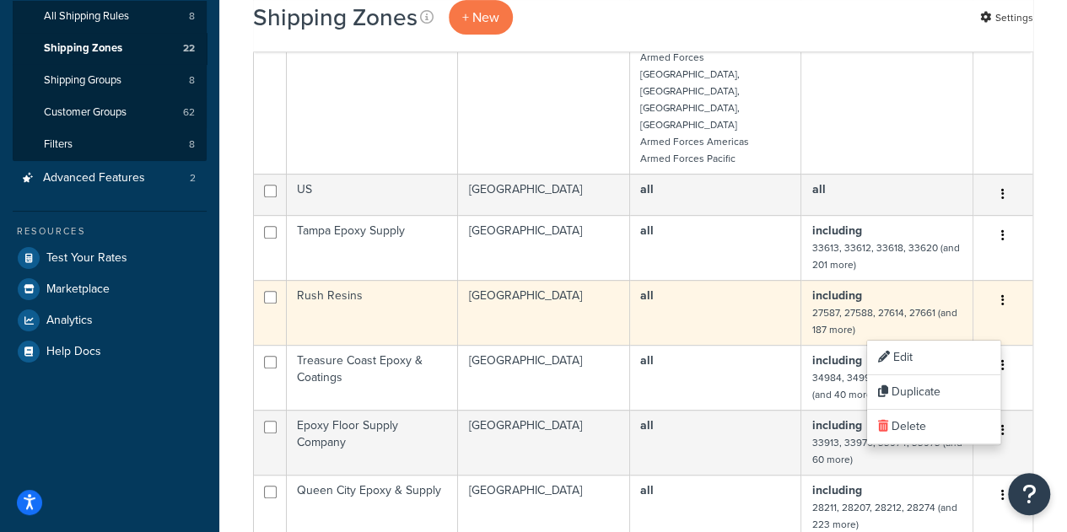
scroll to position [325, 0]
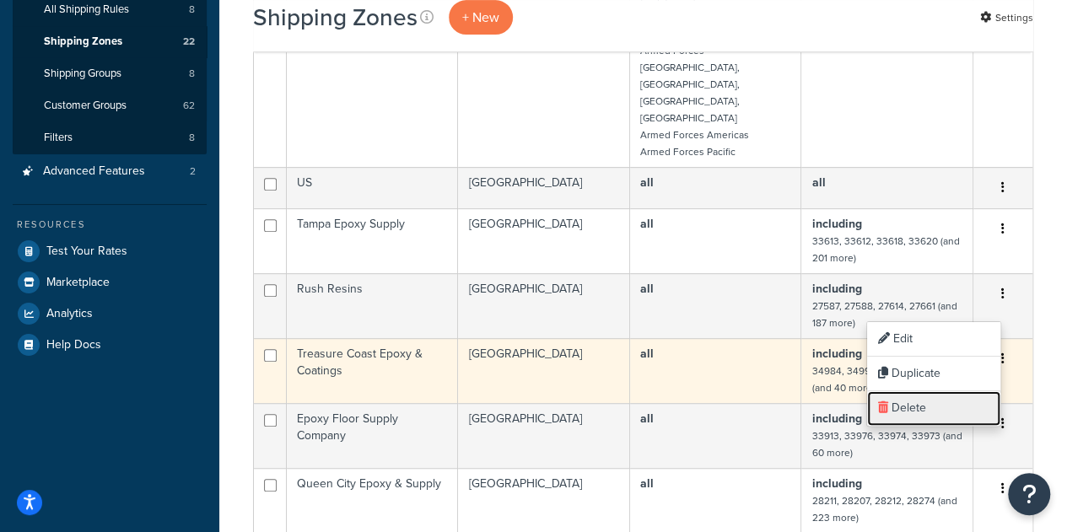
click at [892, 409] on link "Delete" at bounding box center [933, 408] width 133 height 35
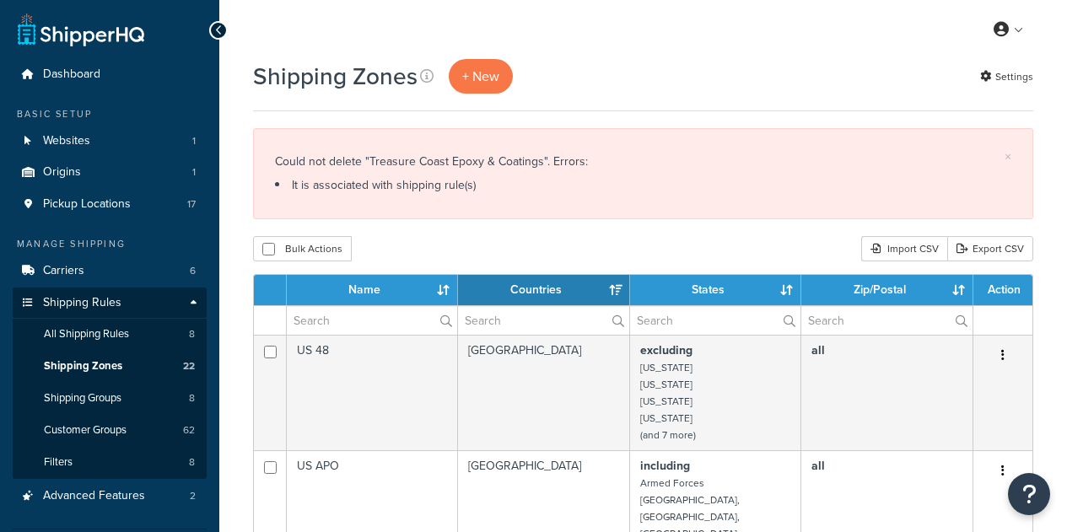
select select "15"
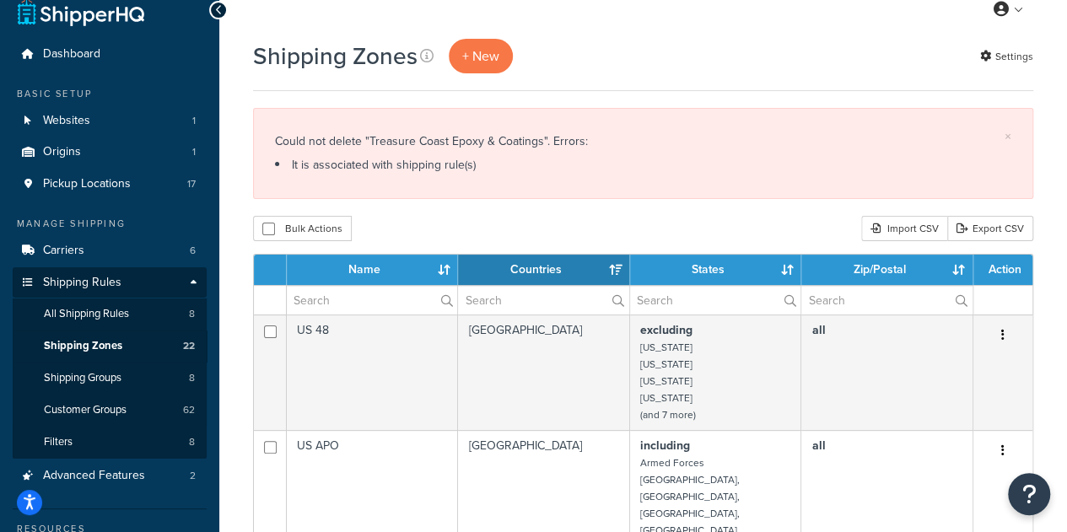
scroll to position [26, 0]
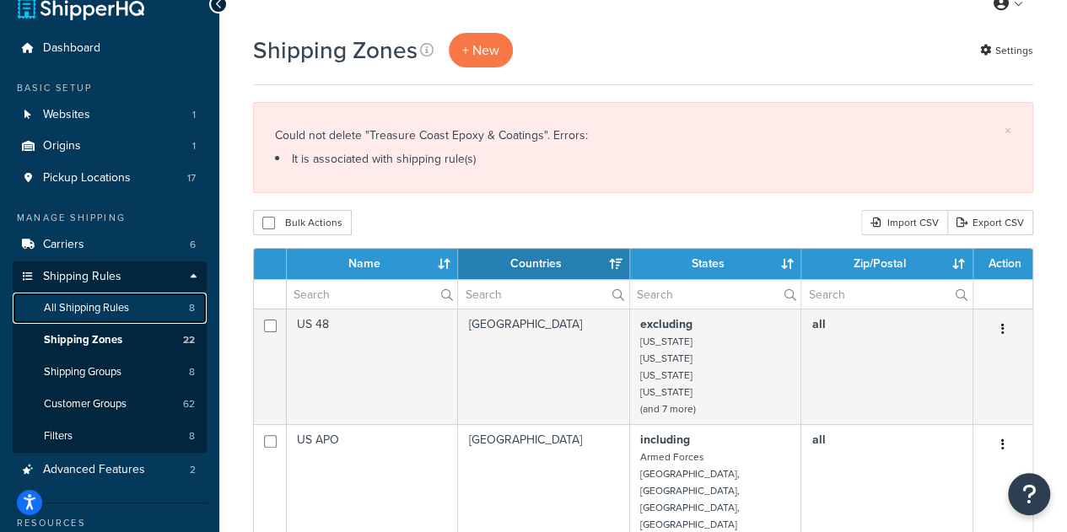
click at [76, 313] on span "All Shipping Rules" at bounding box center [86, 308] width 85 height 14
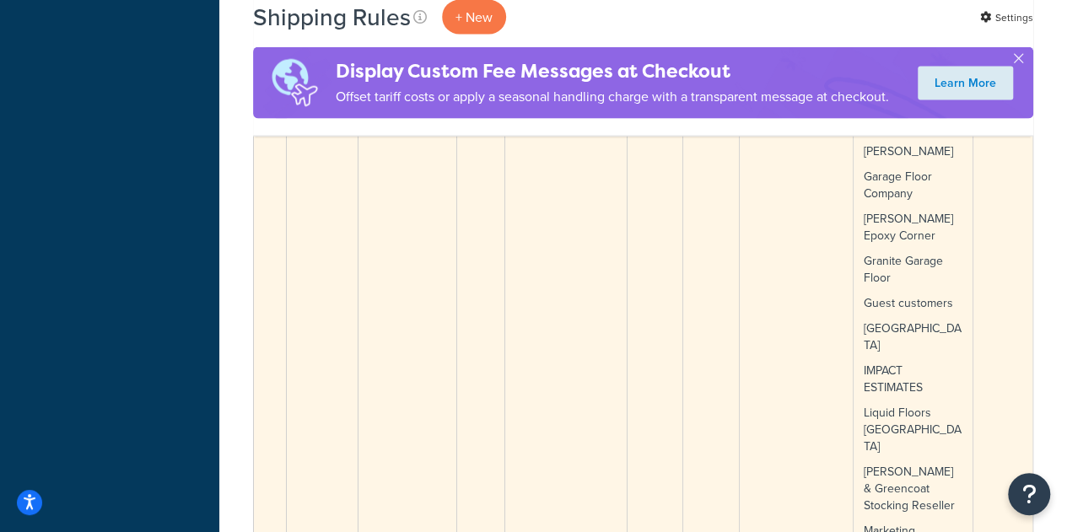
scroll to position [1834, 0]
click at [901, 362] on p "IMPACT ESTIMATES" at bounding box center [912, 379] width 99 height 34
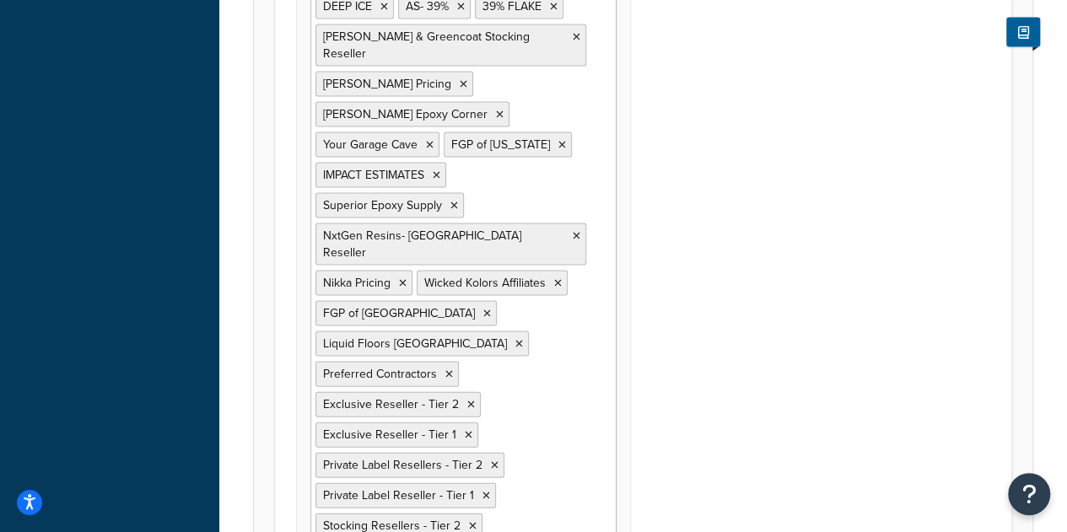
scroll to position [1966, 0]
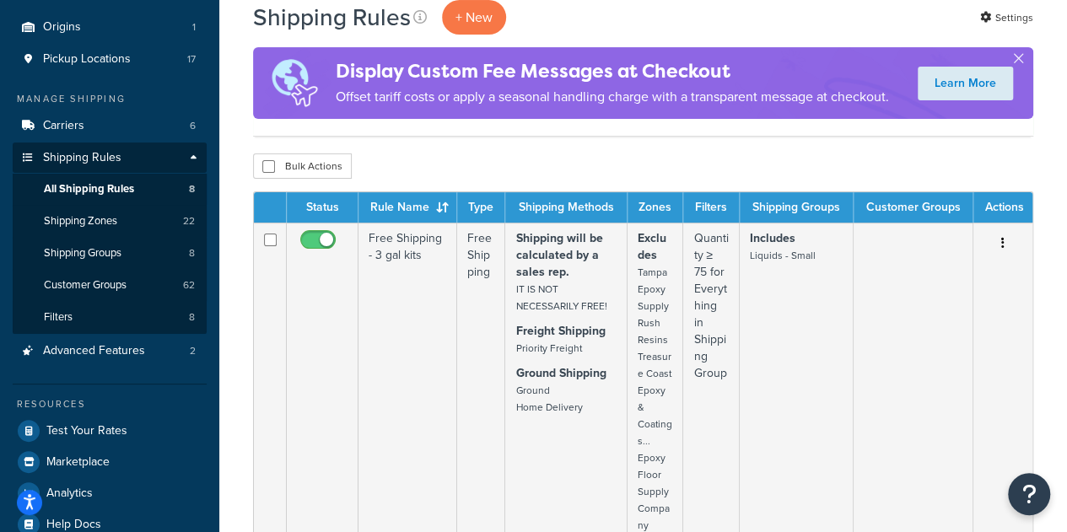
scroll to position [229, 0]
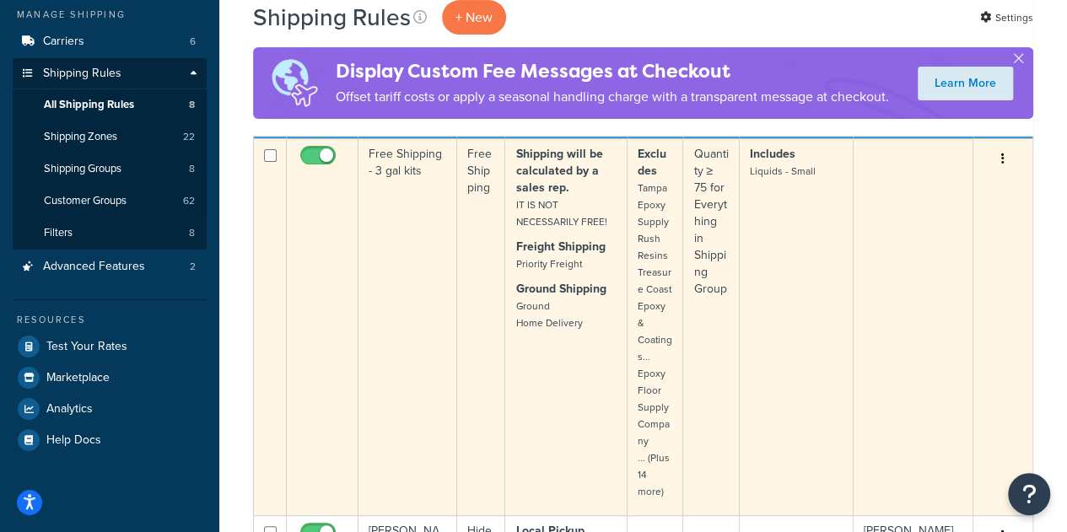
click at [658, 299] on small "Tampa Epoxy Supply Rush Resins Treasure Coast Epoxy & Coatings... Epoxy Floor S…" at bounding box center [654, 339] width 35 height 319
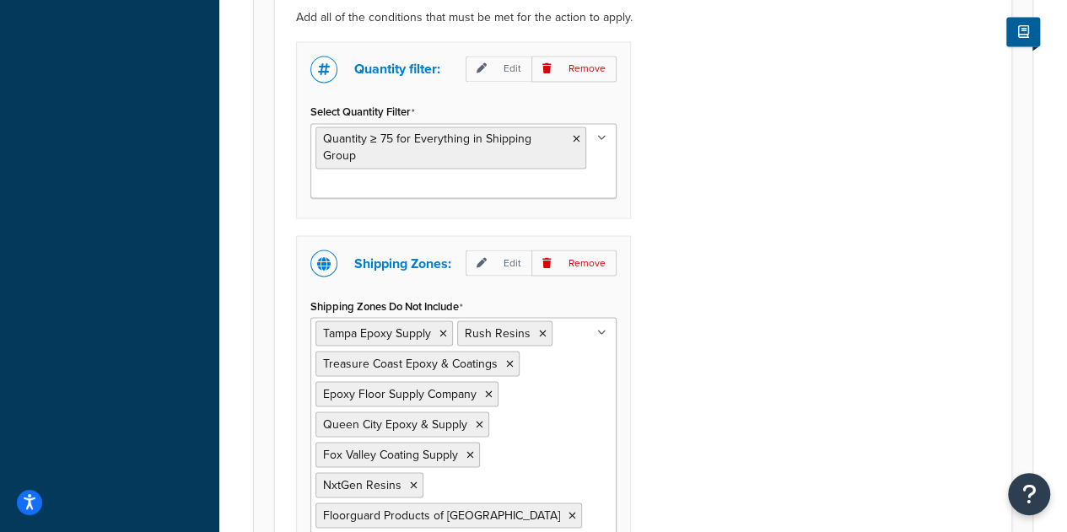
scroll to position [1365, 0]
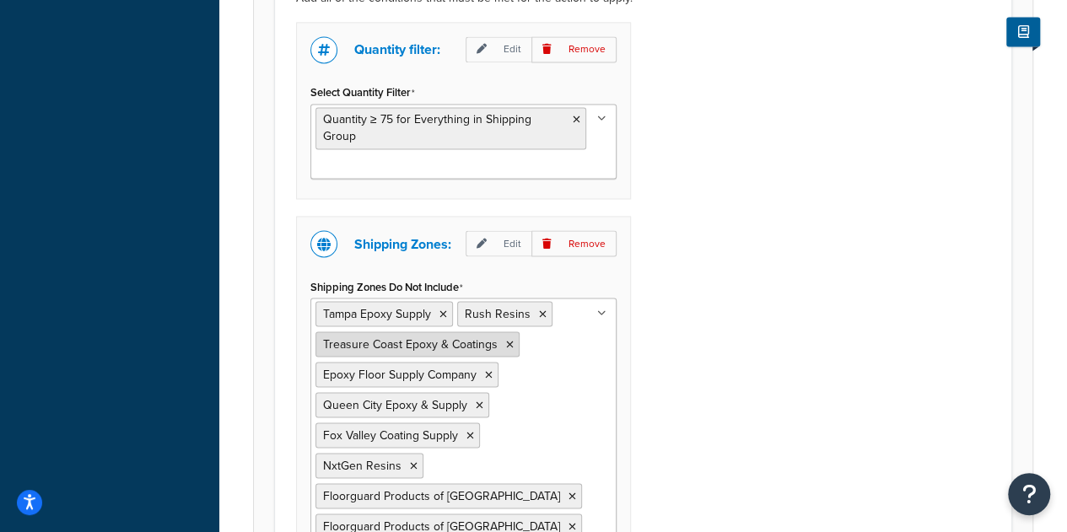
click at [506, 339] on icon at bounding box center [510, 344] width 8 height 10
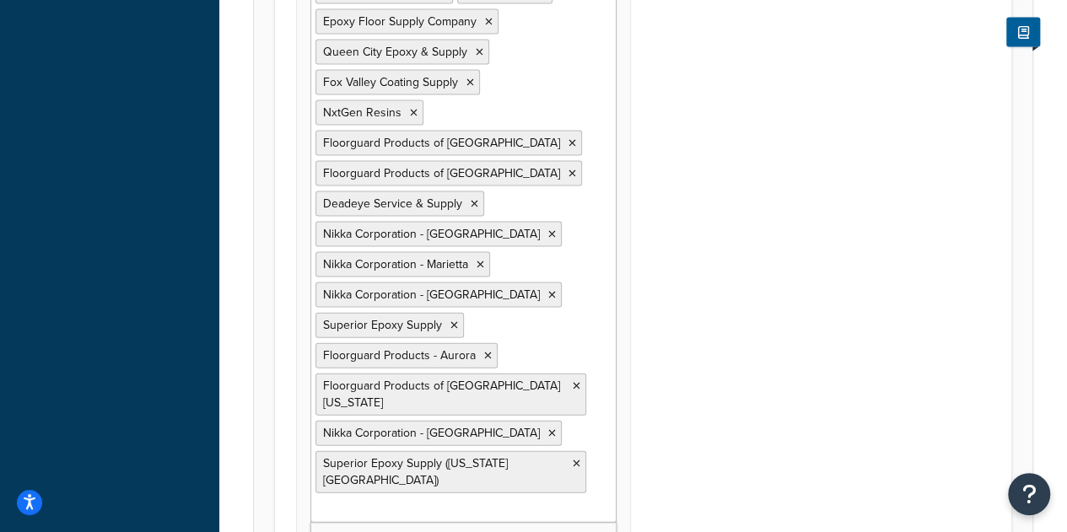
scroll to position [1998, 0]
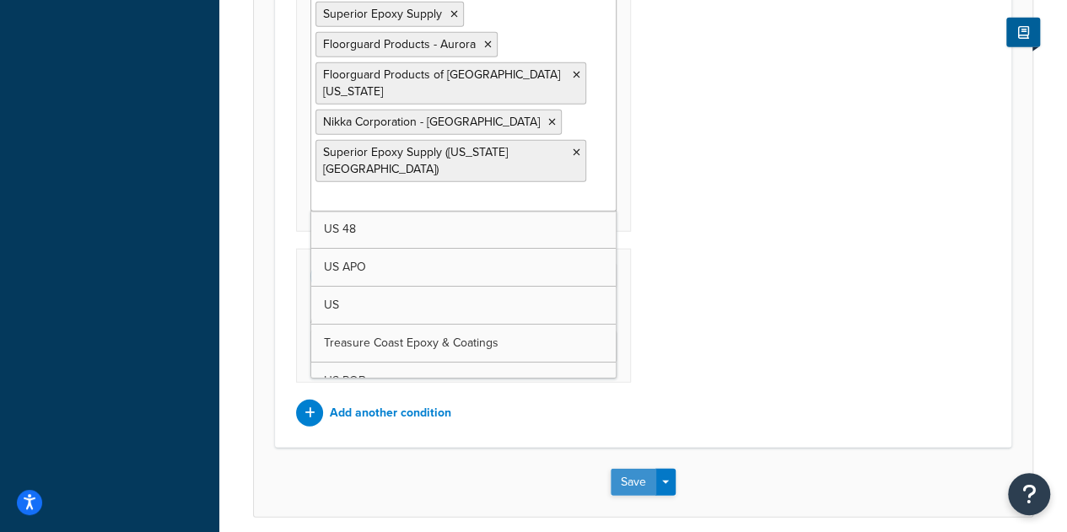
click at [627, 469] on button "Save" at bounding box center [633, 482] width 46 height 27
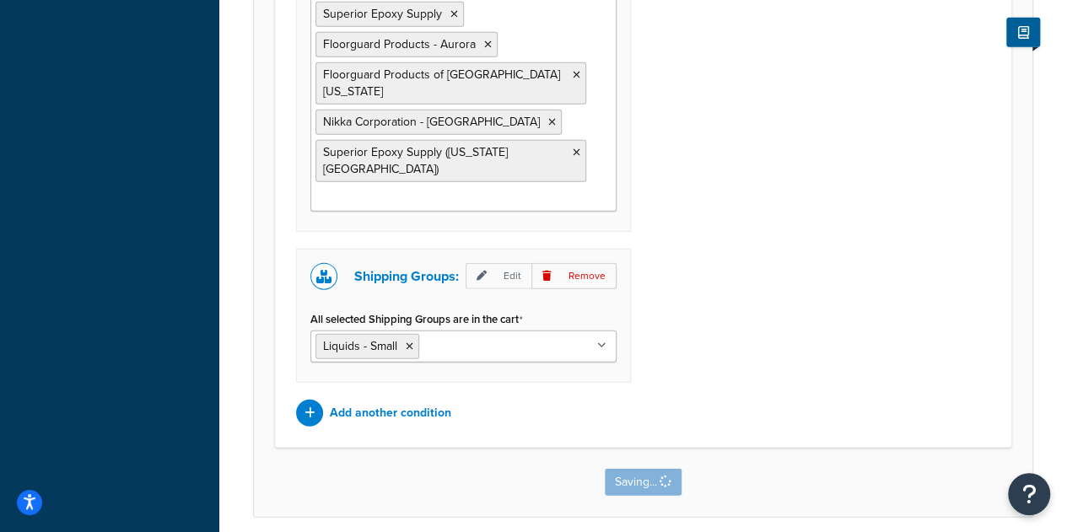
scroll to position [0, 0]
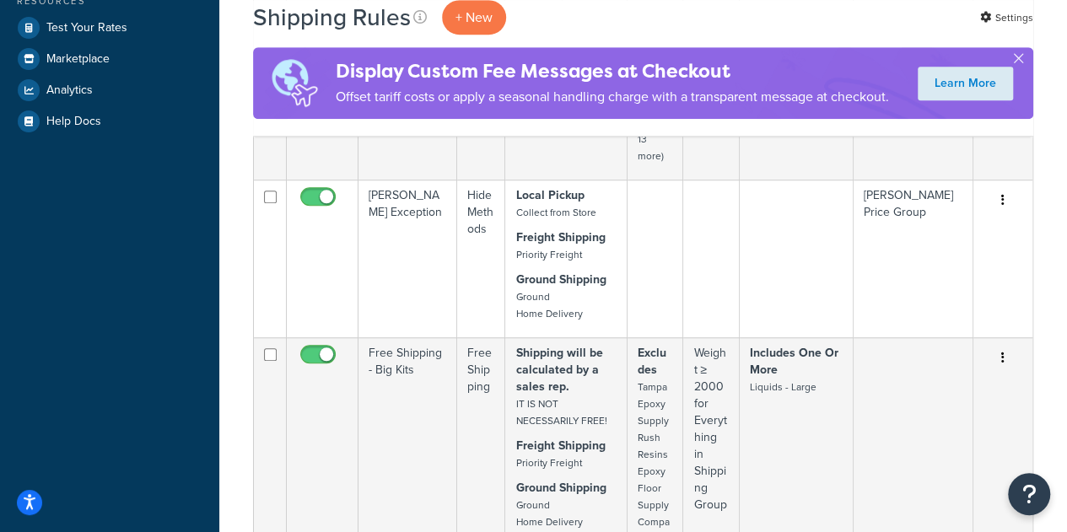
scroll to position [549, 0]
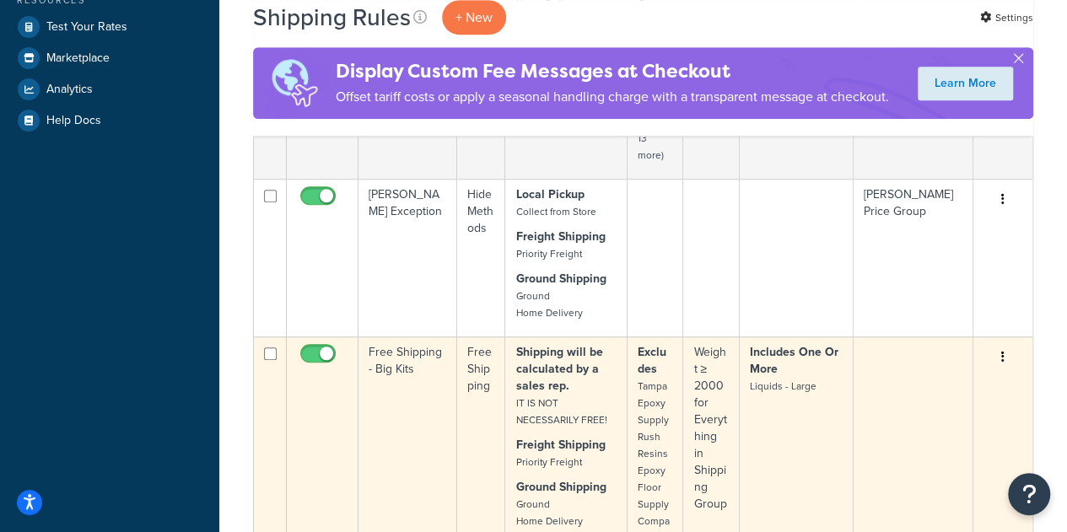
click at [653, 386] on small "Tampa Epoxy Supply Rush Resins Epoxy Floor Supply Company Queen City Epoxy & Su…" at bounding box center [653, 530] width 32 height 302
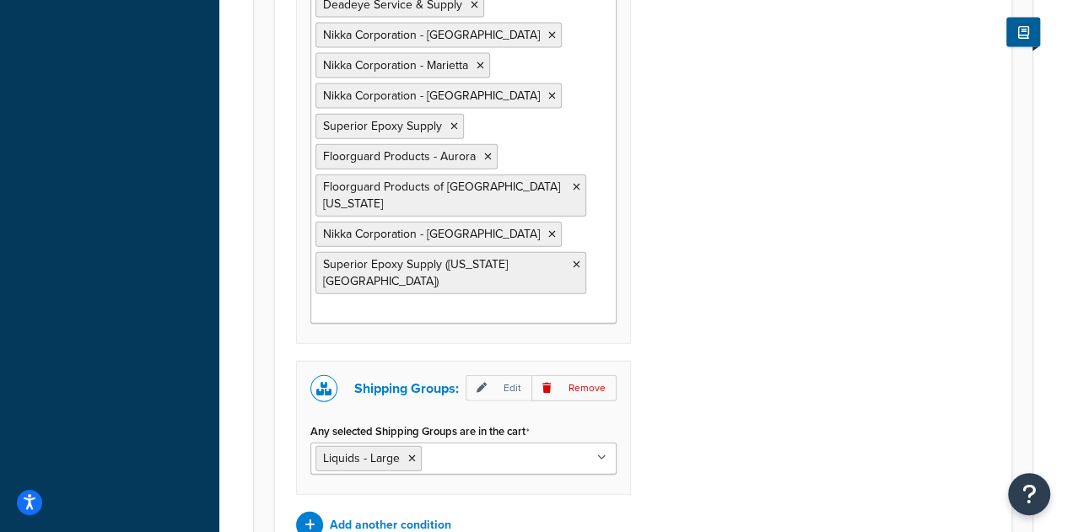
scroll to position [1928, 0]
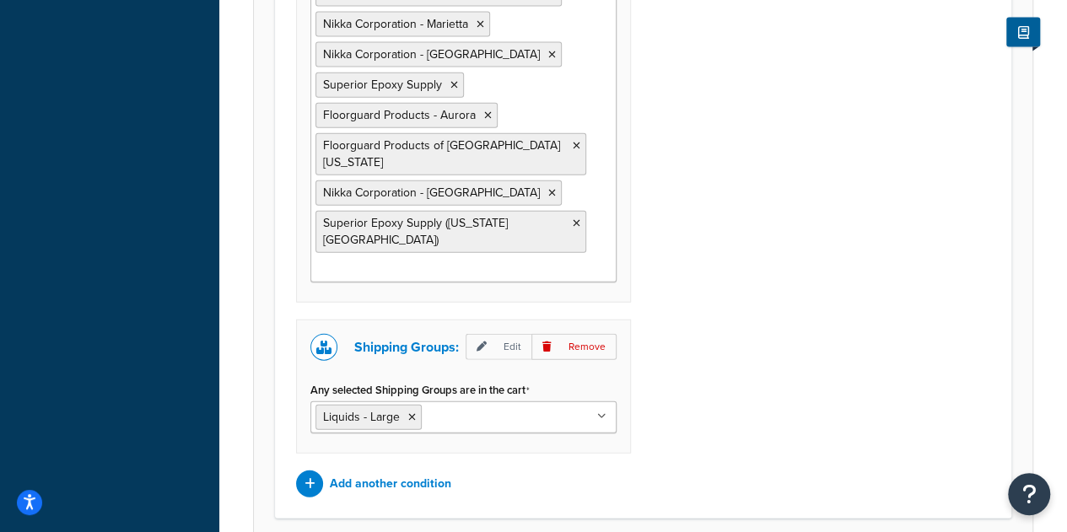
click at [548, 211] on ul "Tampa Epoxy Supply Rush Resins Epoxy Floor Supply Company Queen City Epoxy & Su…" at bounding box center [463, 8] width 306 height 547
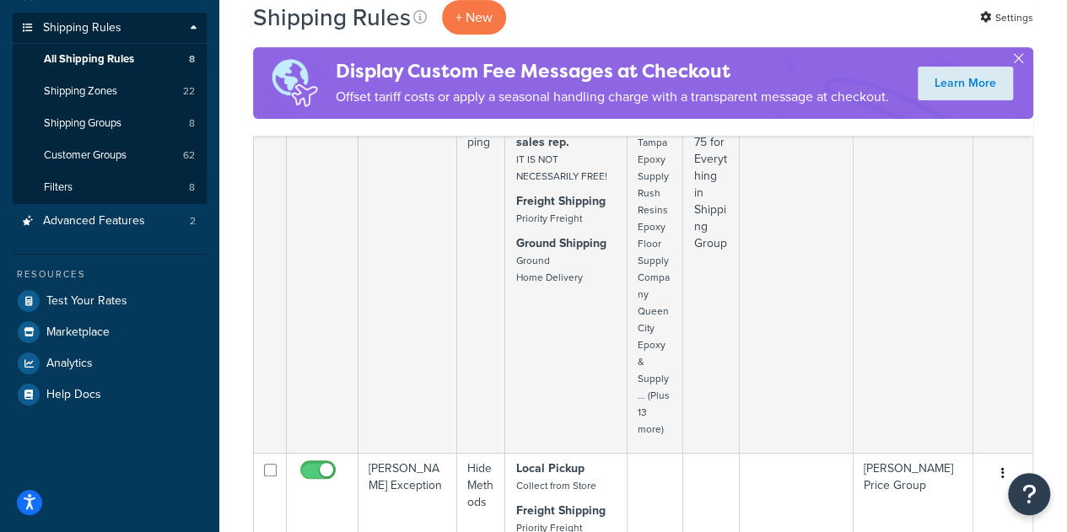
scroll to position [273, 0]
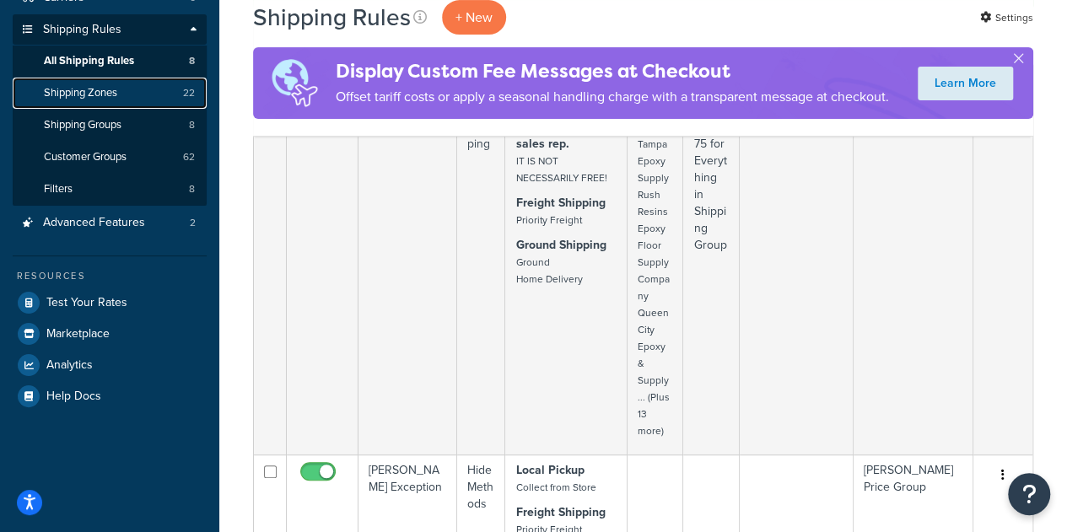
click at [123, 104] on link "Shipping Zones 22" at bounding box center [110, 93] width 194 height 31
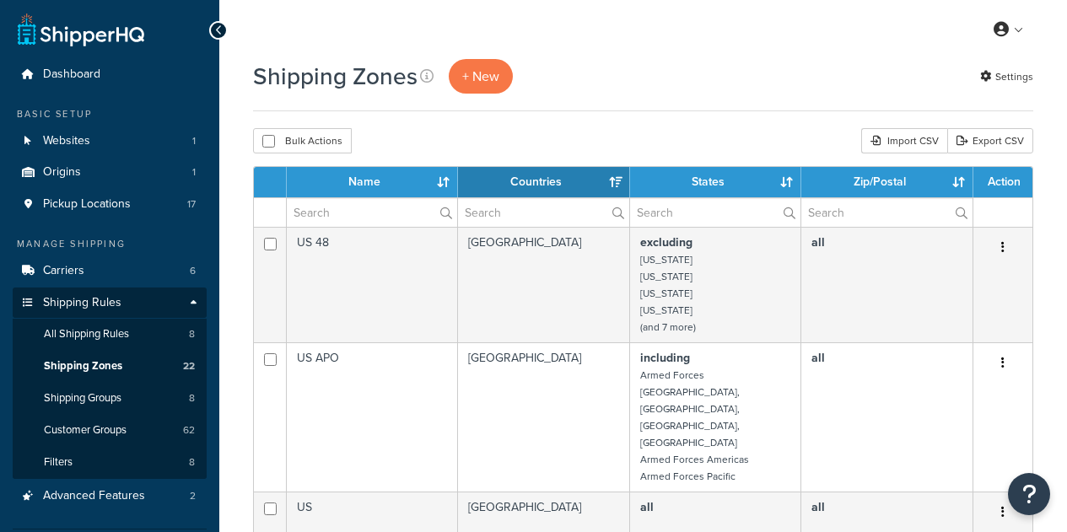
select select "15"
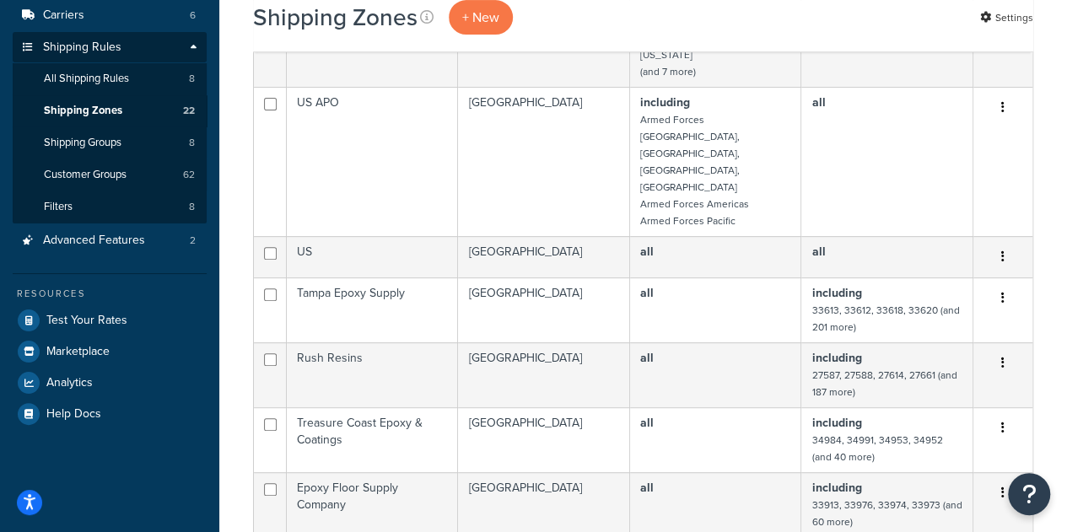
scroll to position [257, 0]
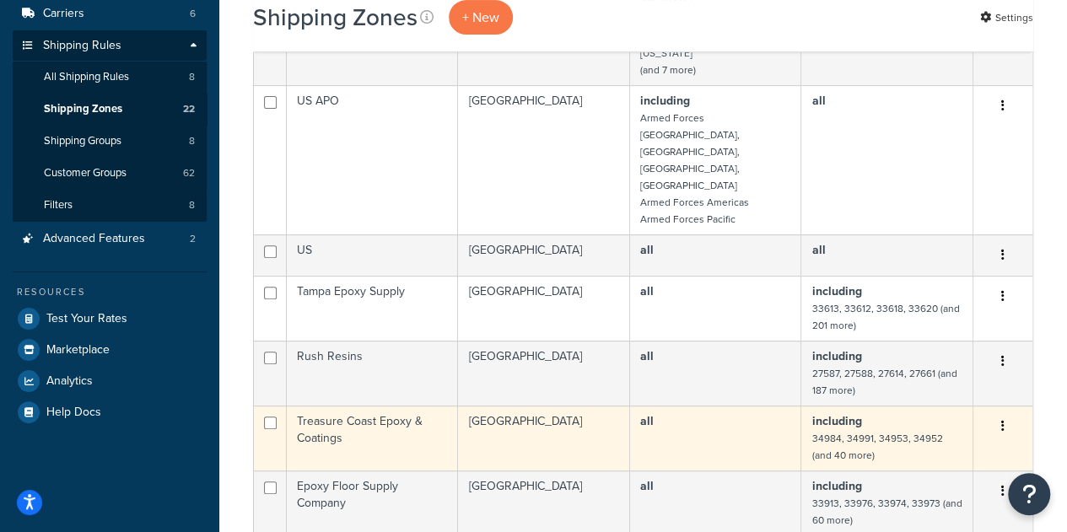
click at [1003, 420] on icon "button" at bounding box center [1002, 426] width 3 height 12
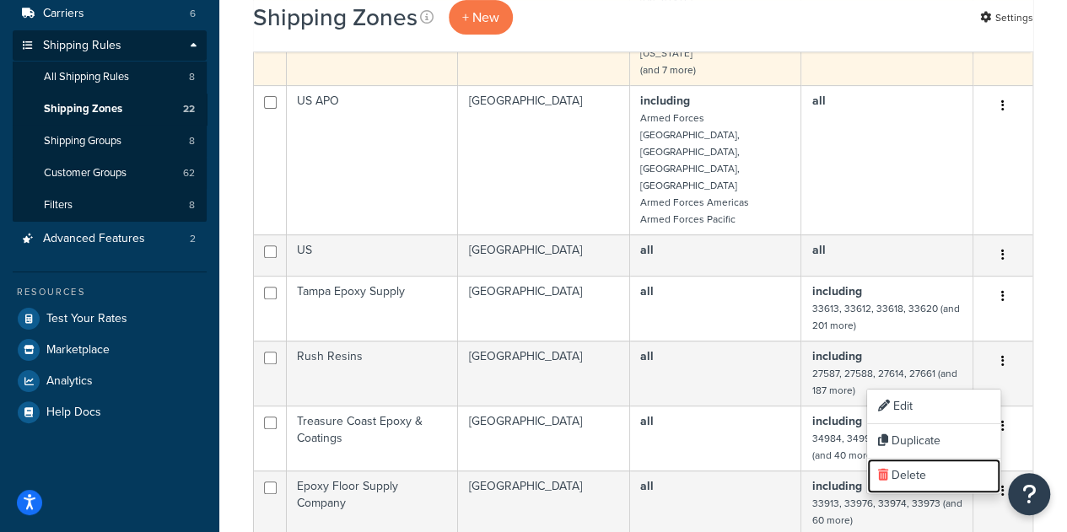
click at [912, 471] on link "Delete" at bounding box center [933, 476] width 133 height 35
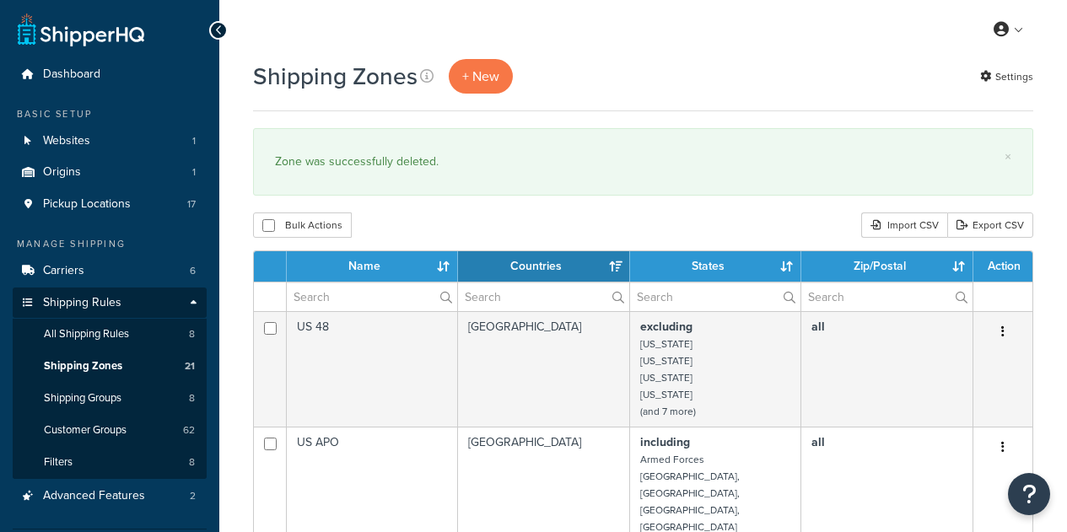
select select "15"
